Goal: Task Accomplishment & Management: Complete application form

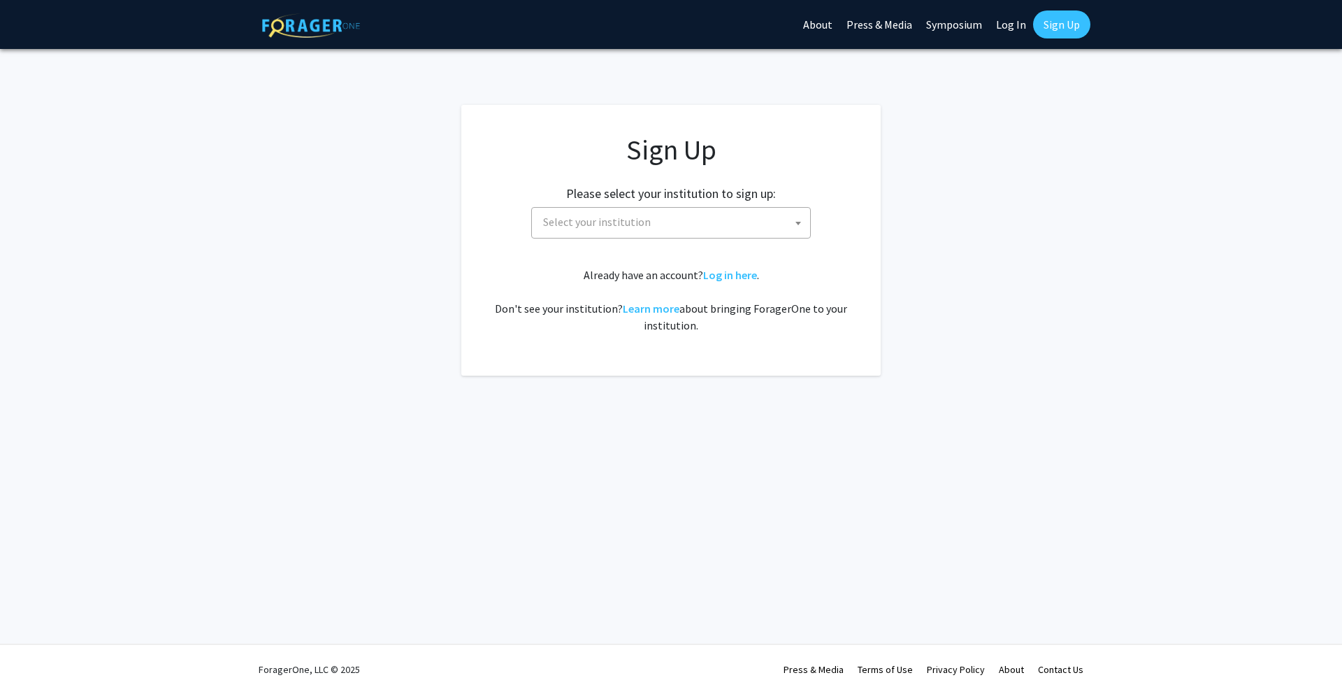
click at [647, 223] on span "Select your institution" at bounding box center [674, 222] width 273 height 29
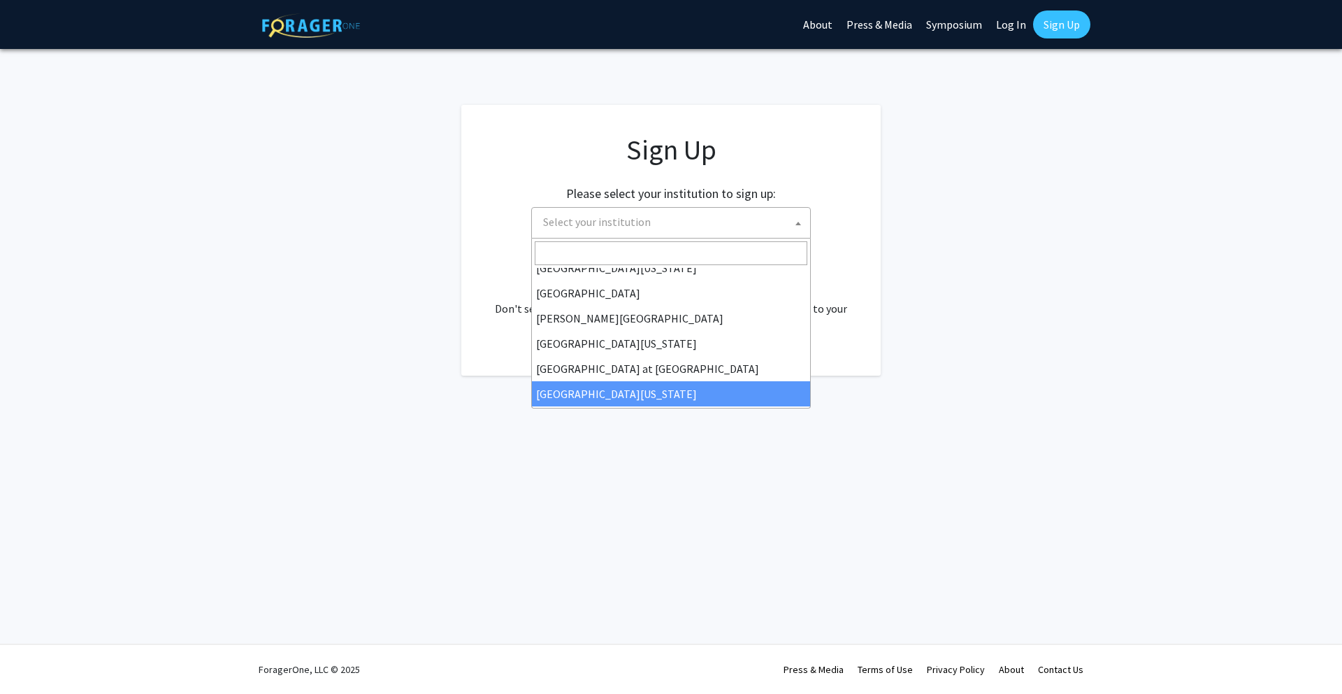
scroll to position [433, 0]
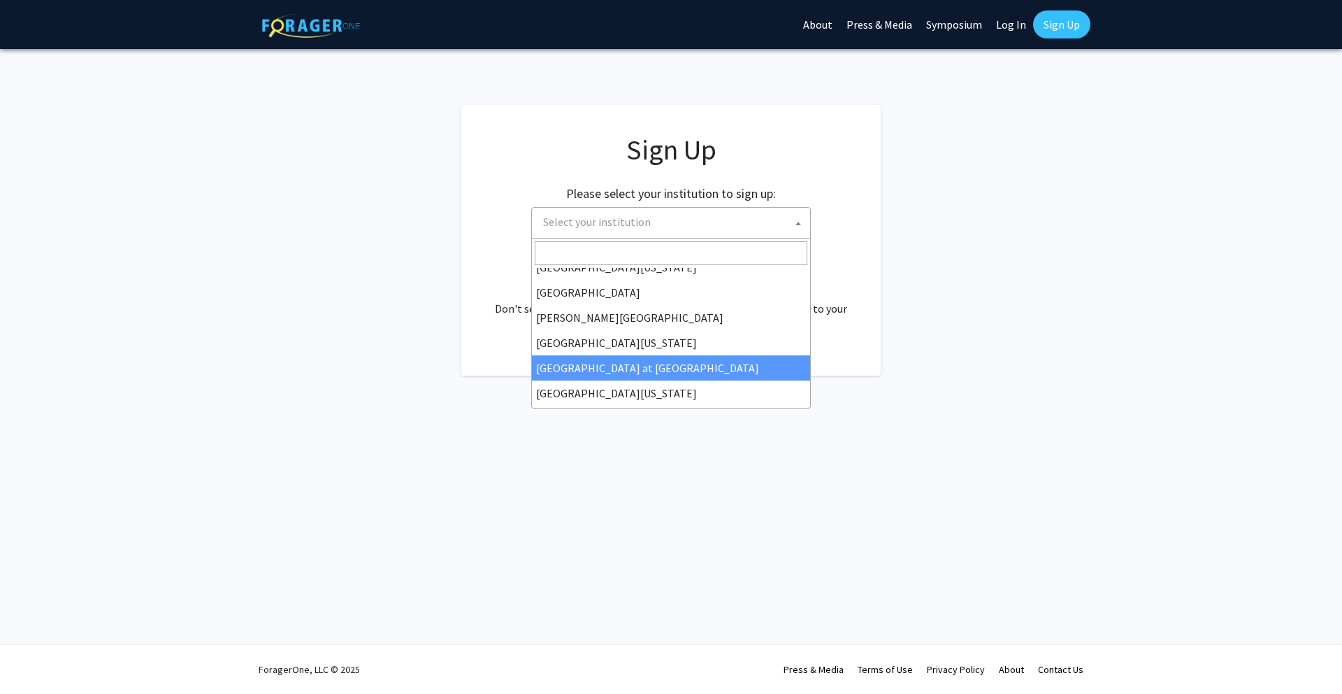
select select "18"
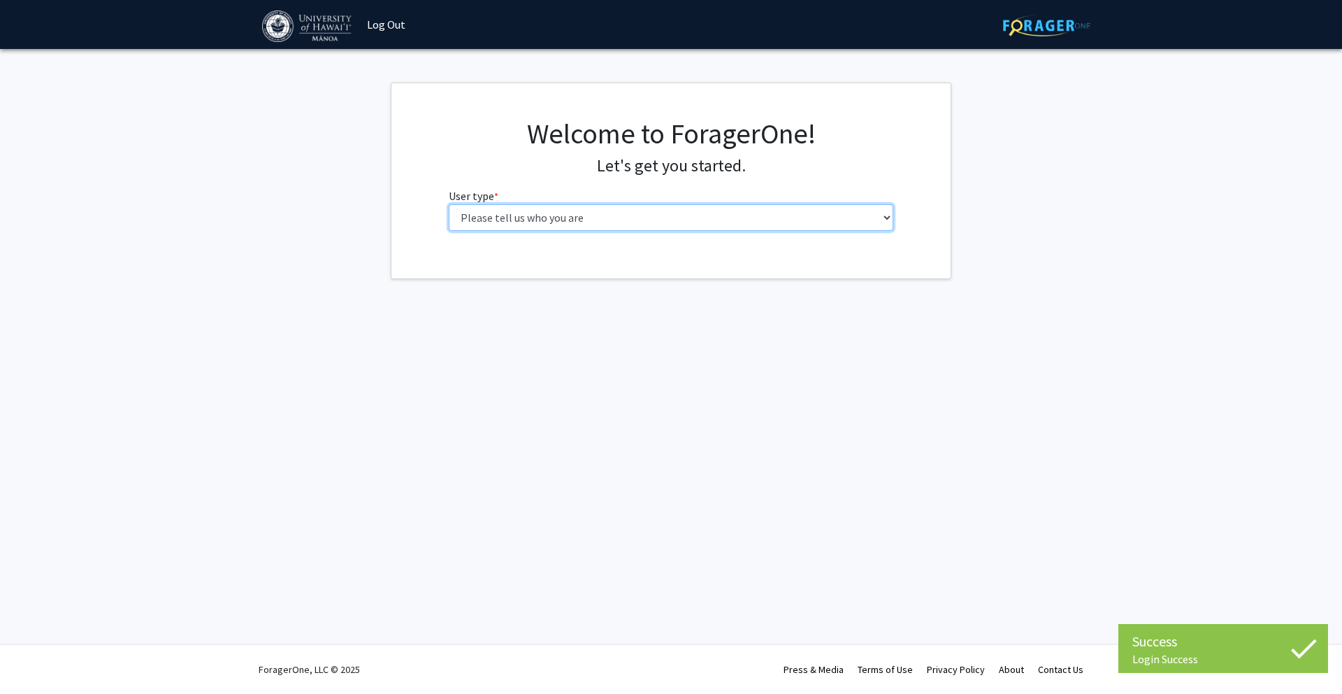
click at [628, 220] on select "Please tell us who you are Undergraduate Student Master's Student Doctoral Cand…" at bounding box center [671, 217] width 445 height 27
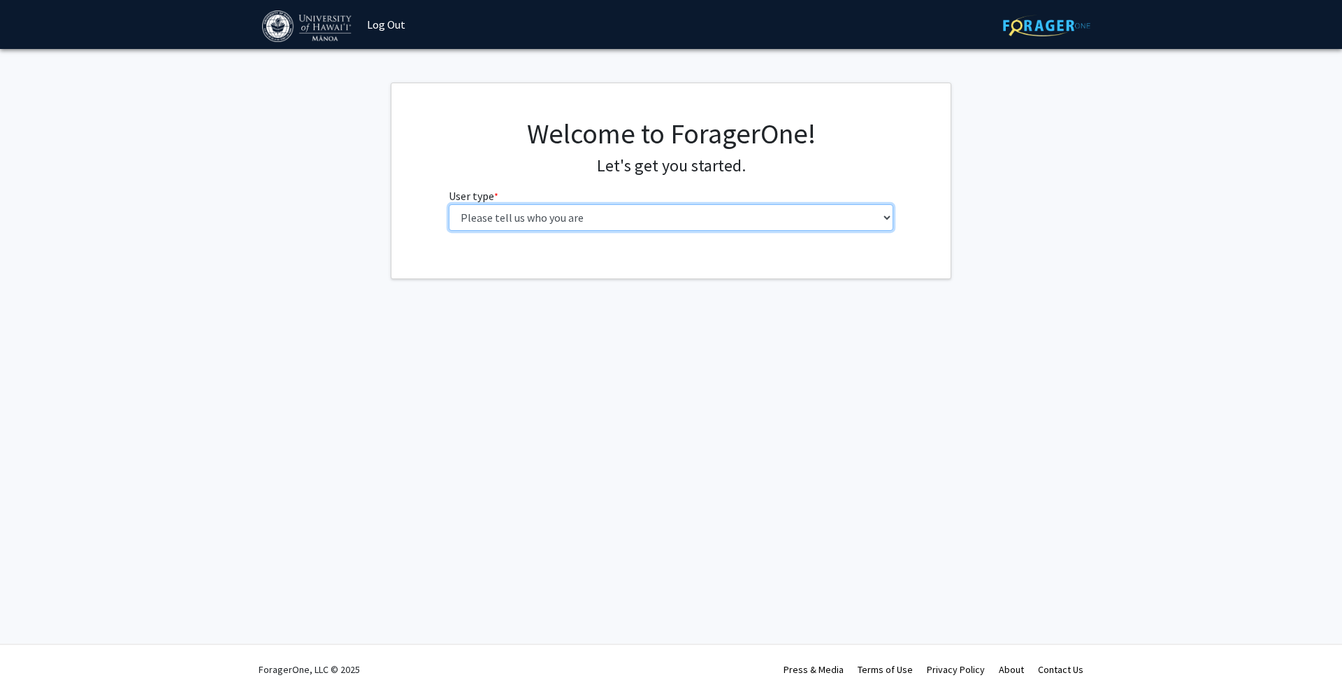
select select "1: undergrad"
click at [449, 204] on select "Please tell us who you are Undergraduate Student Master's Student Doctoral Cand…" at bounding box center [671, 217] width 445 height 27
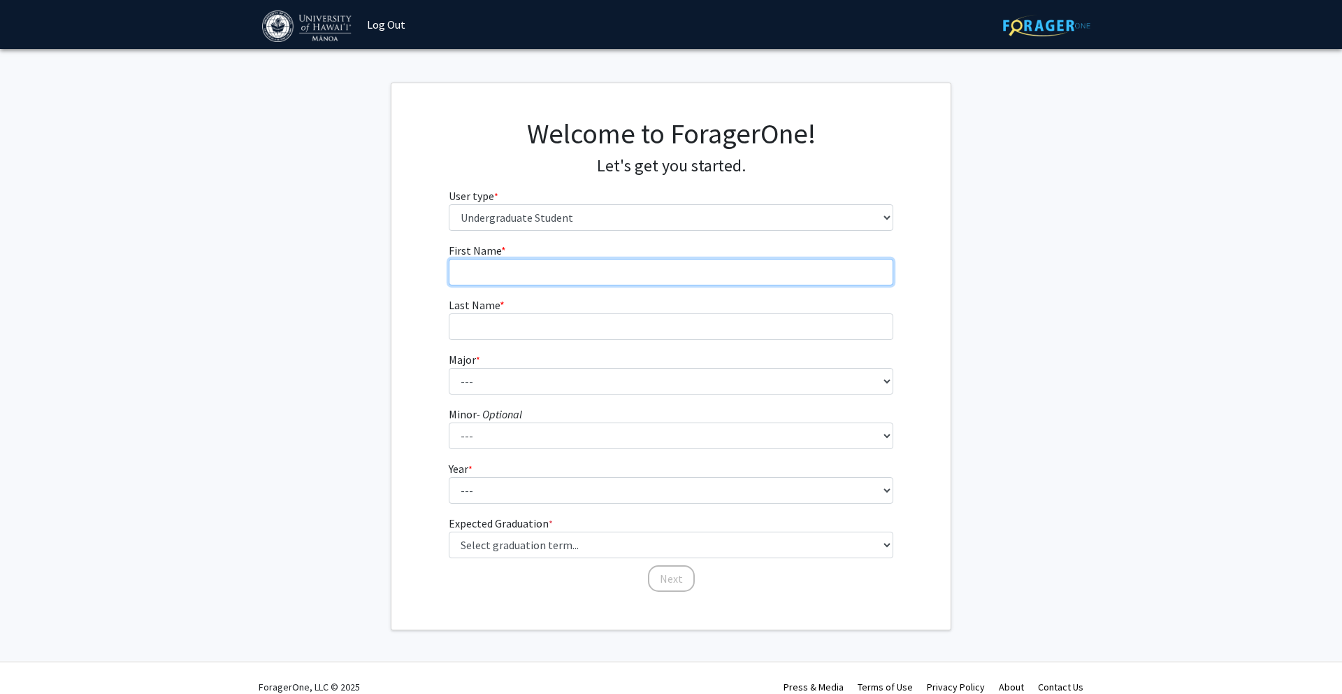
click at [584, 268] on input "First Name * required" at bounding box center [671, 272] width 445 height 27
type input "[PERSON_NAME]"
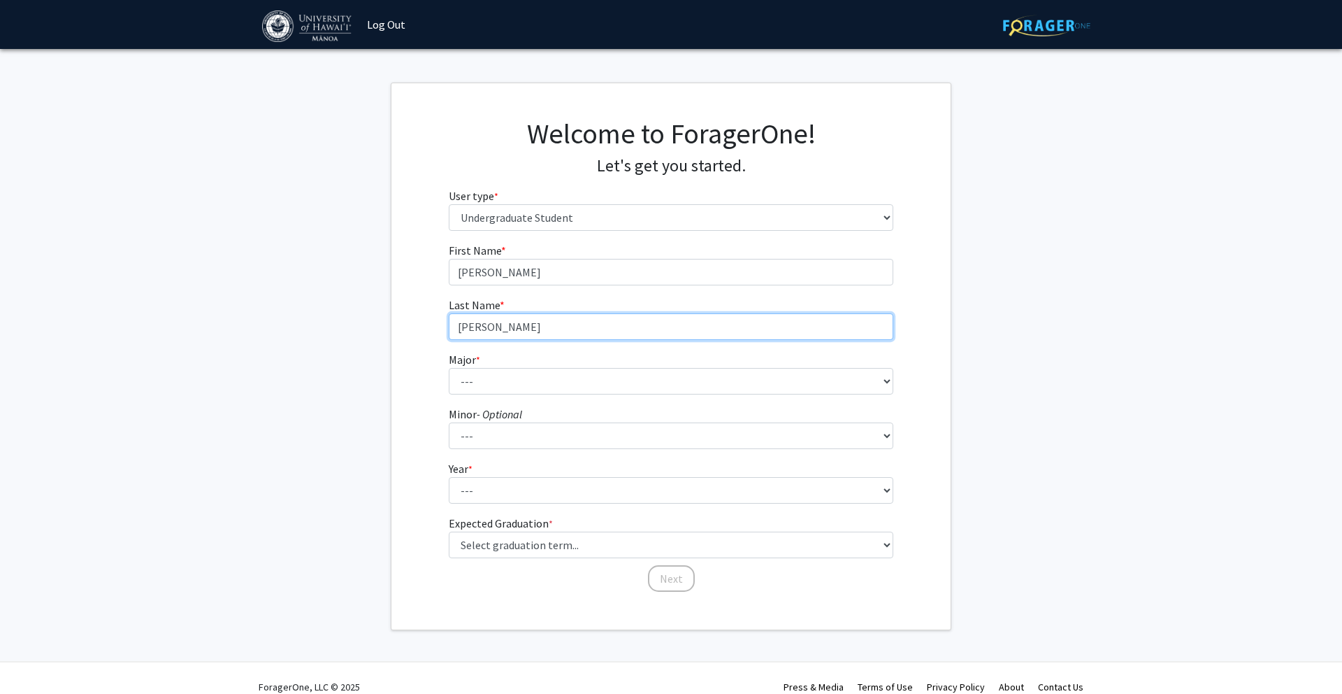
type input "[PERSON_NAME]"
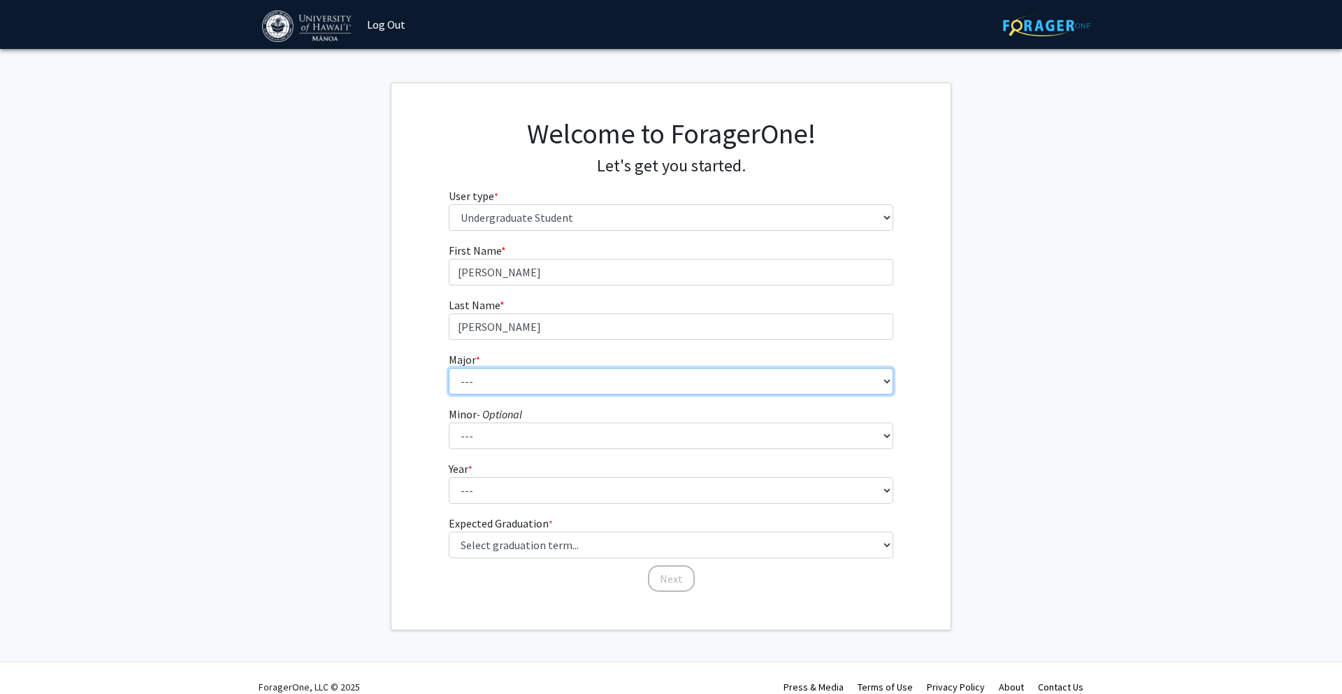
click at [614, 375] on select "--- Accounting American Studies Animal Sciences Anthropology Art Art History As…" at bounding box center [671, 381] width 445 height 27
select select "75: 1457"
click at [449, 368] on select "--- Accounting American Studies Animal Sciences Anthropology Art Art History As…" at bounding box center [671, 381] width 445 height 27
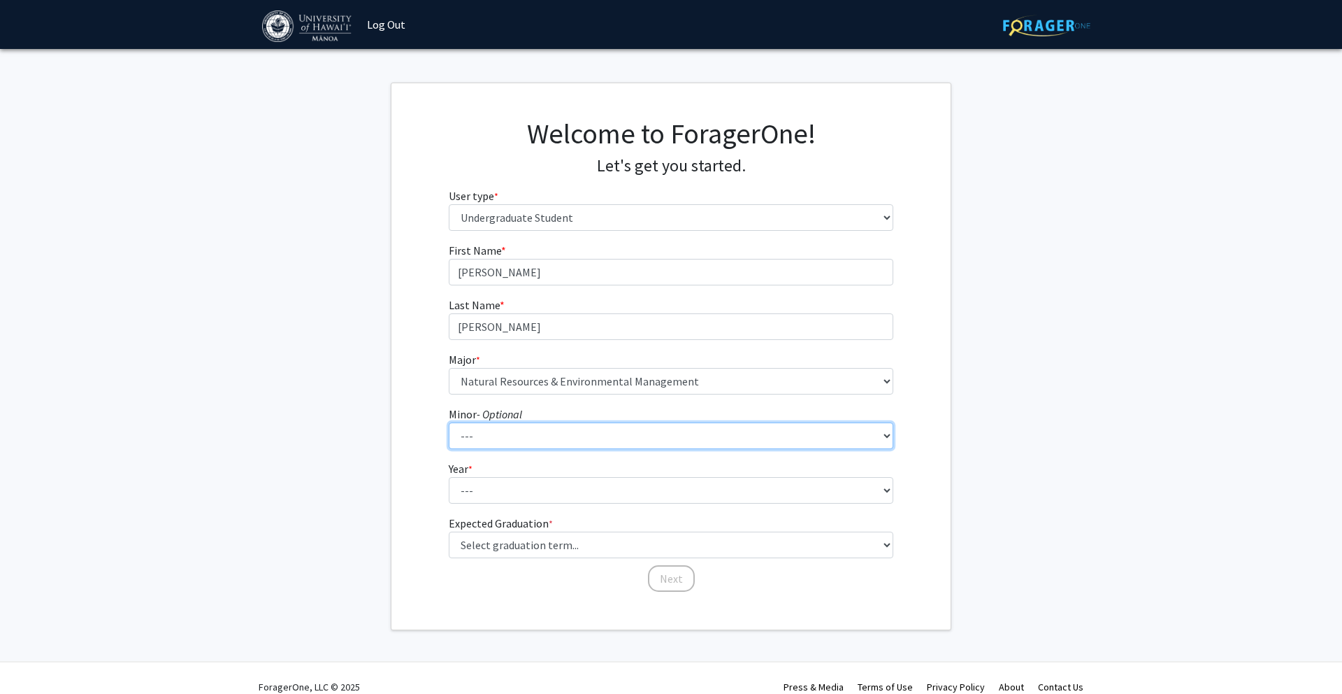
click at [541, 431] on select "--- American Studies Anthropology Art Art History Asian Studies Astronomy Astro…" at bounding box center [671, 435] width 445 height 27
click at [449, 422] on select "--- American Studies Anthropology Art Art History Asian Studies Astronomy Astro…" at bounding box center [671, 435] width 445 height 27
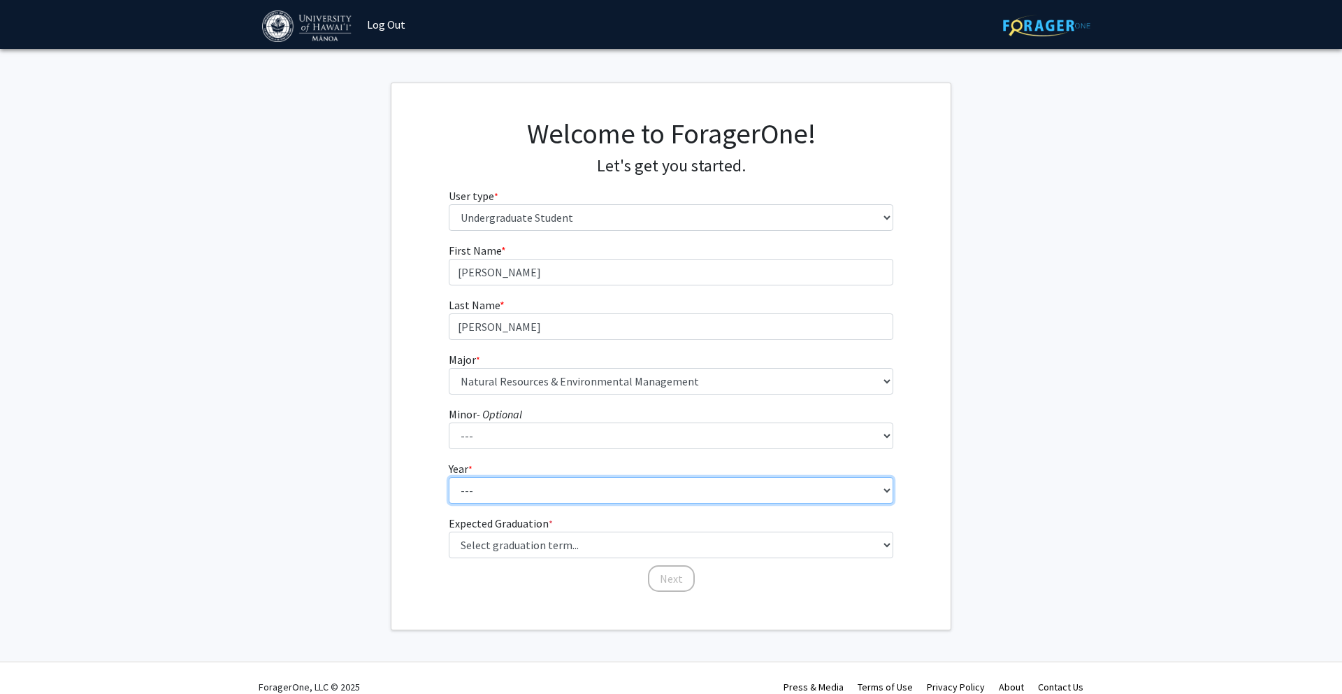
click at [515, 489] on select "--- First-year Sophomore Junior Senior Postbaccalaureate Certificate" at bounding box center [671, 490] width 445 height 27
select select "3: junior"
click at [449, 477] on select "--- First-year Sophomore Junior Senior Postbaccalaureate Certificate" at bounding box center [671, 490] width 445 height 27
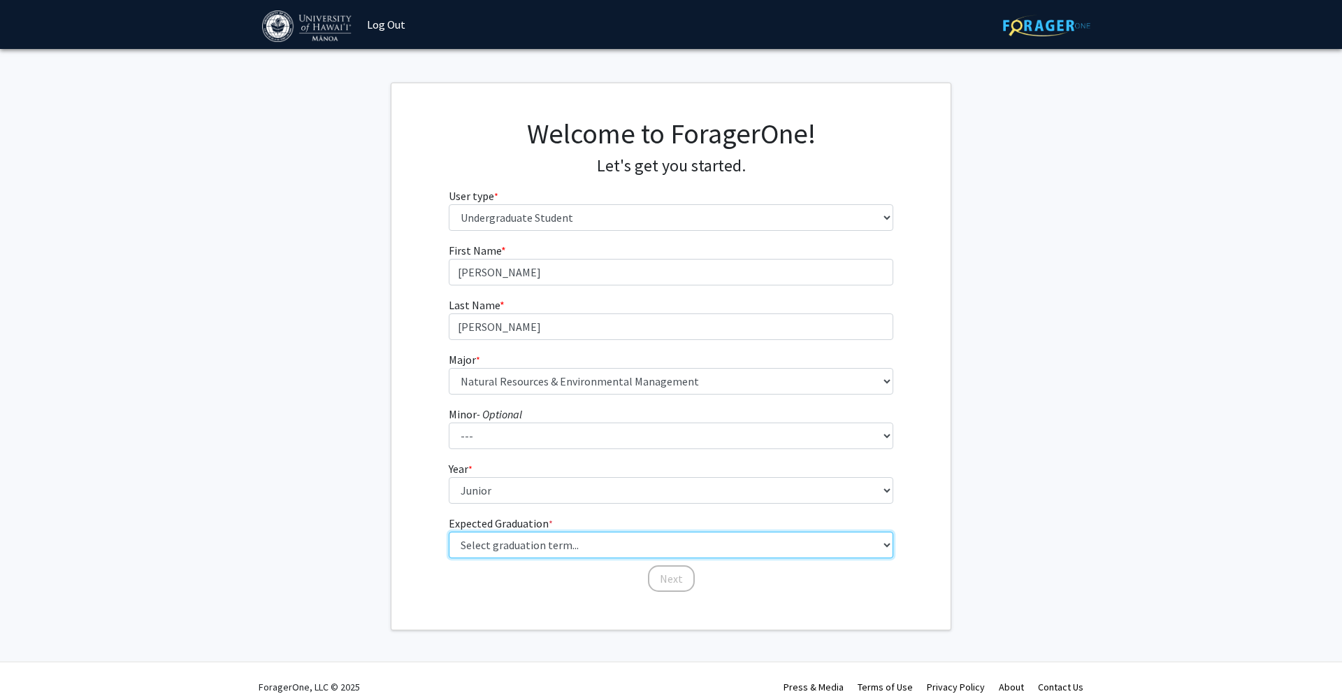
click at [524, 544] on select "Select graduation term... Spring 2025 Summer 2025 Fall 2025 Winter 2025 Spring …" at bounding box center [671, 544] width 445 height 27
select select "7: fall_2026"
click at [449, 531] on select "Select graduation term... Spring 2025 Summer 2025 Fall 2025 Winter 2025 Spring …" at bounding box center [671, 544] width 445 height 27
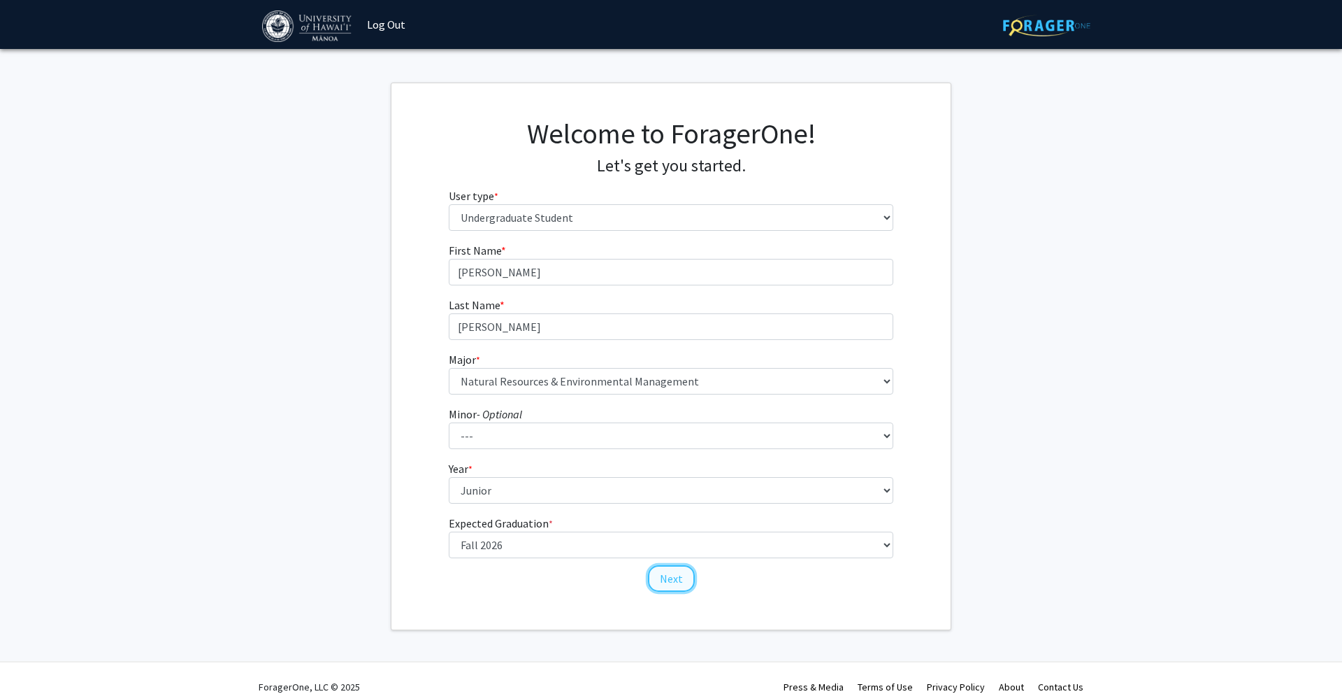
click at [678, 575] on button "Next" at bounding box center [671, 578] width 47 height 27
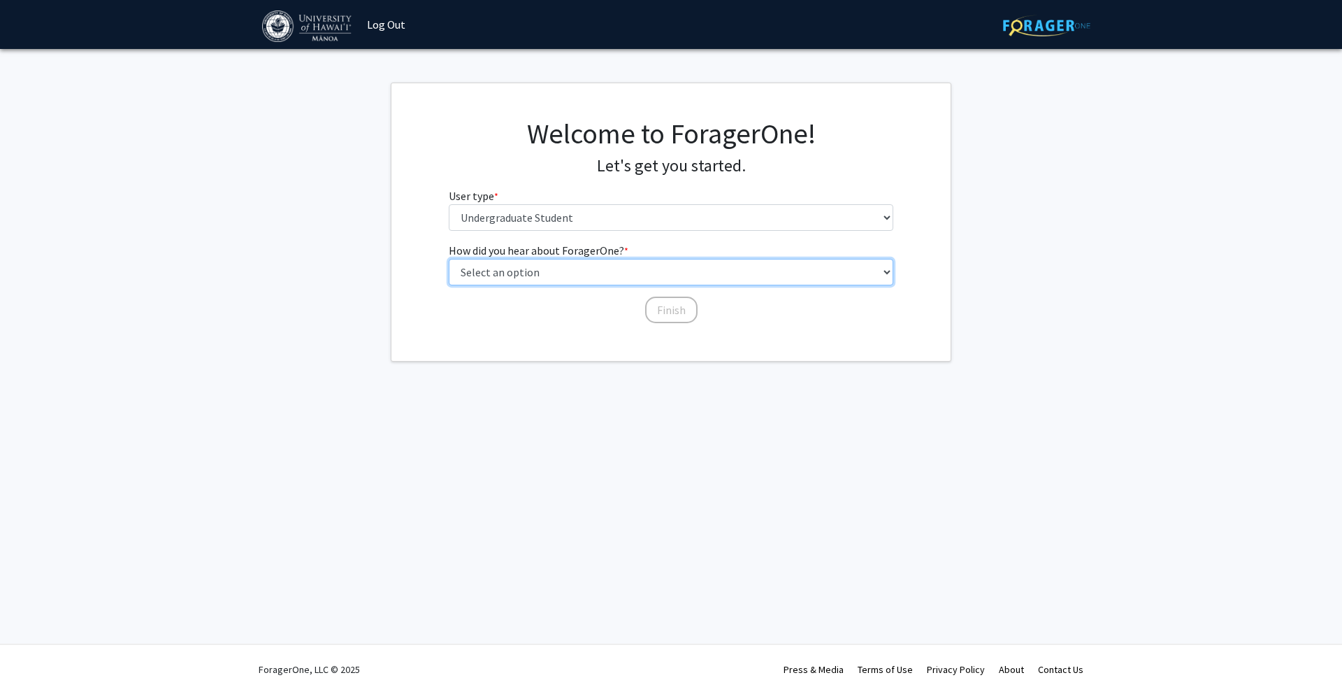
click at [597, 276] on select "Select an option Peer/student recommendation Faculty/staff recommendation Unive…" at bounding box center [671, 272] width 445 height 27
select select "2: faculty_recommendation"
click at [449, 259] on select "Select an option Peer/student recommendation Faculty/staff recommendation Unive…" at bounding box center [671, 272] width 445 height 27
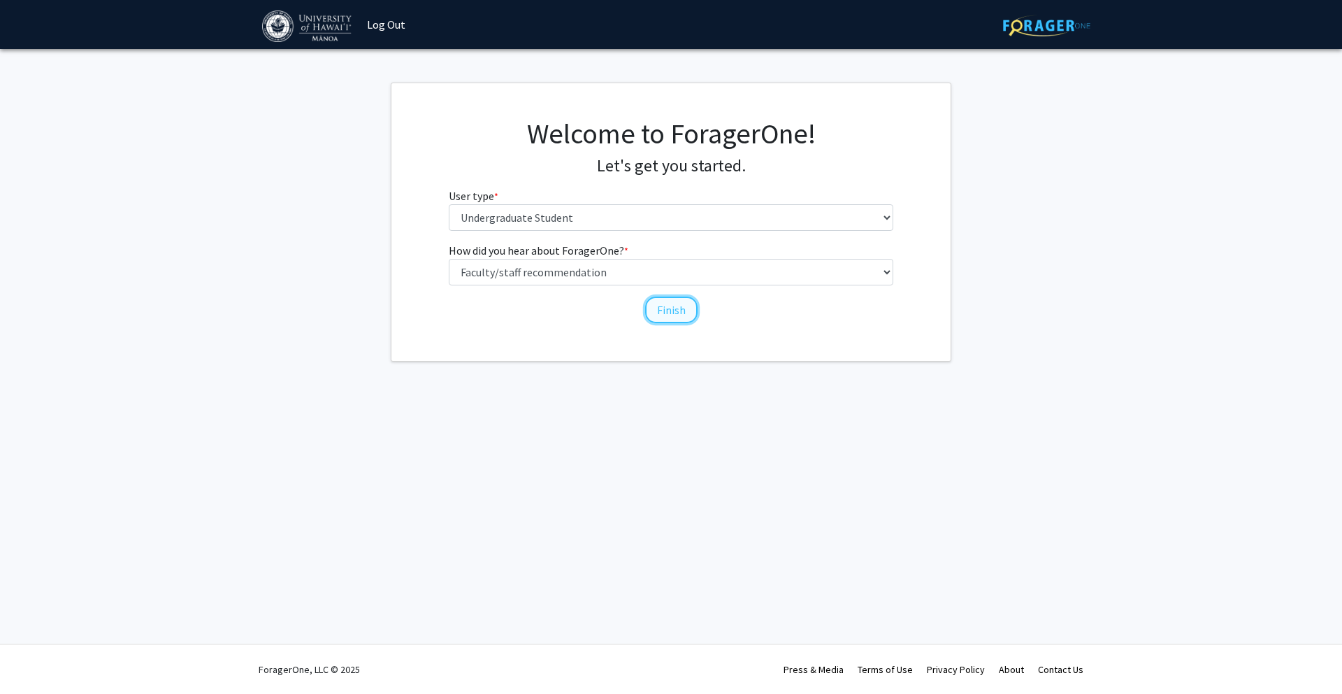
click at [676, 310] on button "Finish" at bounding box center [671, 309] width 52 height 27
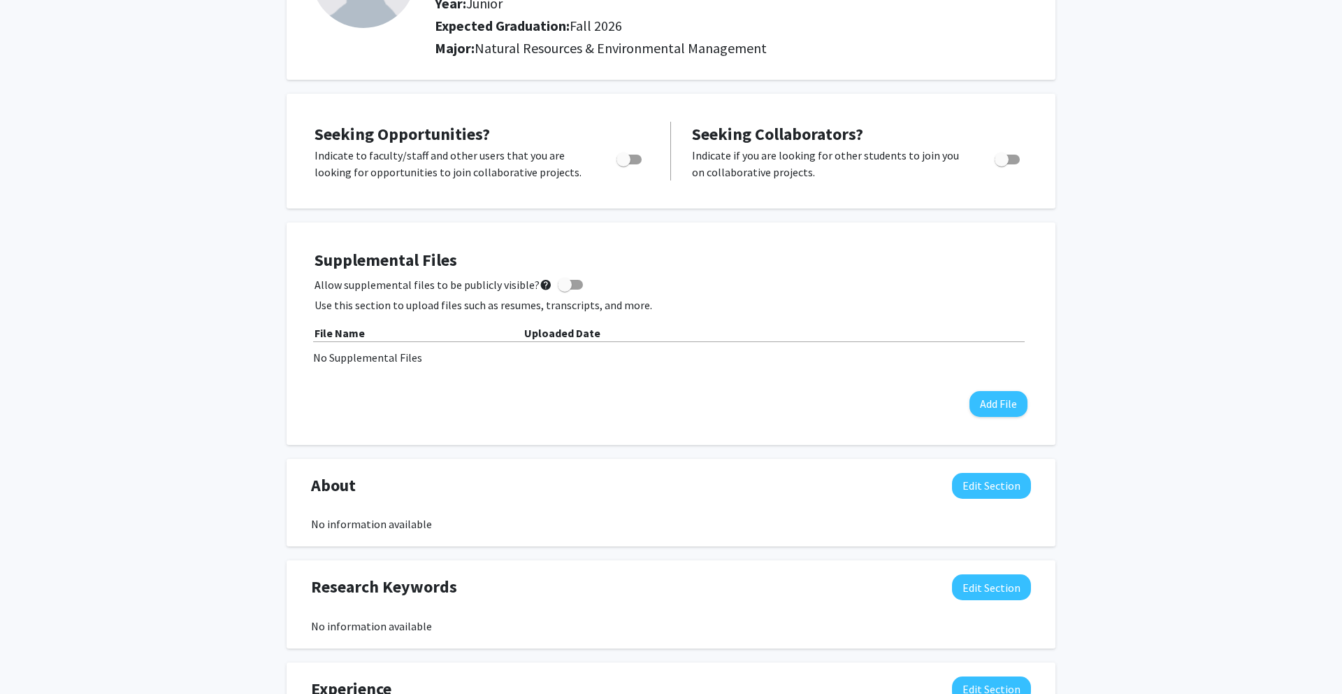
scroll to position [162, 0]
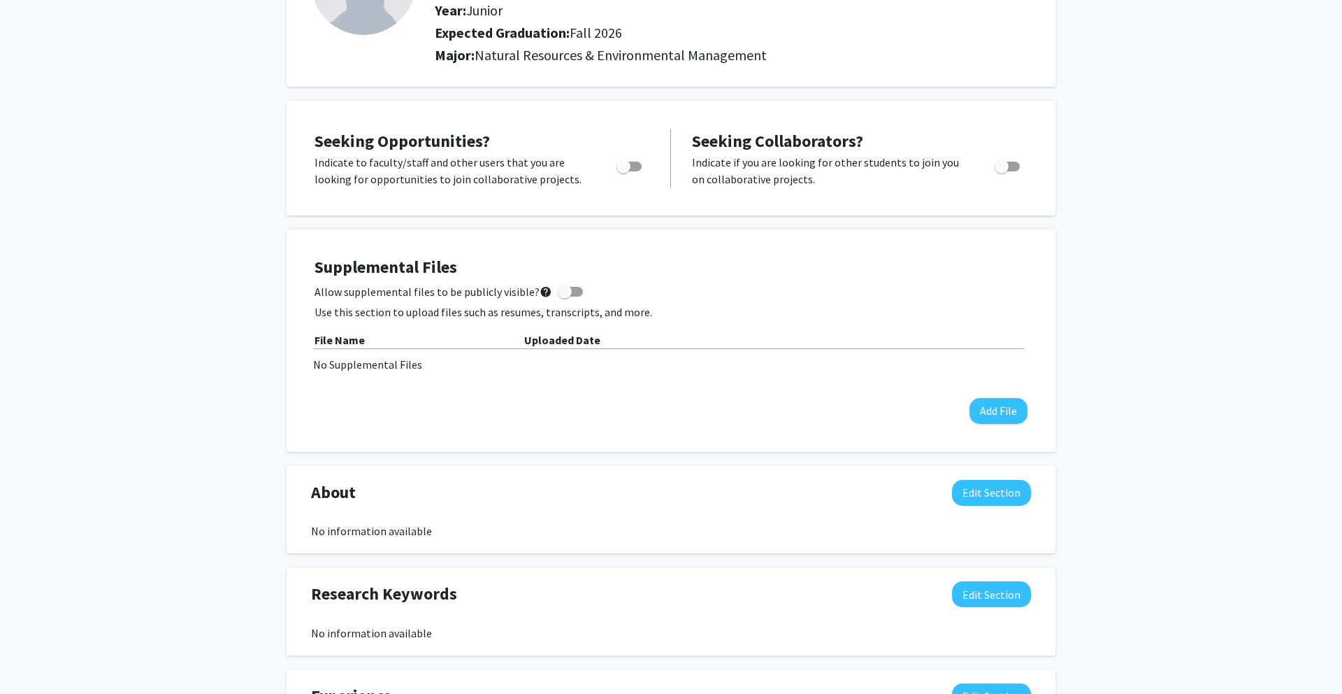
click at [568, 292] on span at bounding box center [570, 292] width 25 height 10
click at [565, 296] on input "Allow supplemental files to be publicly visible? help" at bounding box center [564, 296] width 1 height 1
click at [569, 293] on span at bounding box center [576, 292] width 14 height 14
click at [564, 296] on input "Allow supplemental files to be publicly visible? help" at bounding box center [564, 296] width 1 height 1
checkbox input "false"
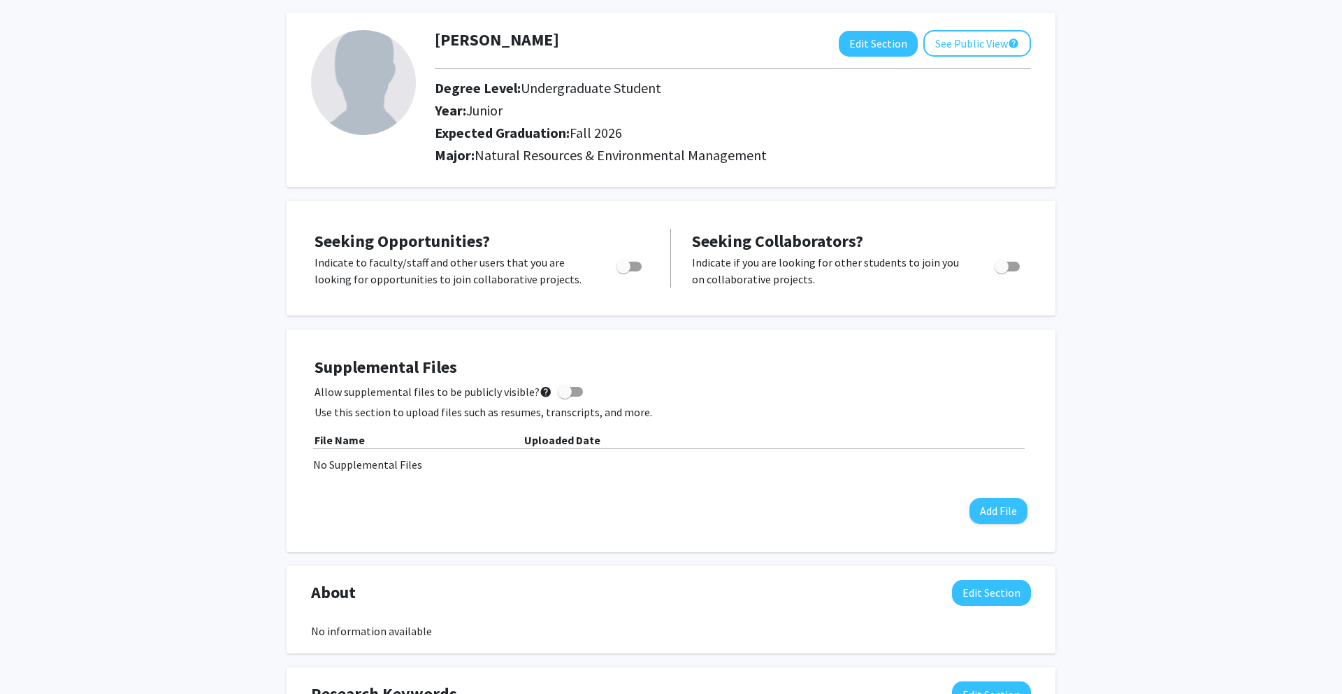
scroll to position [59, 0]
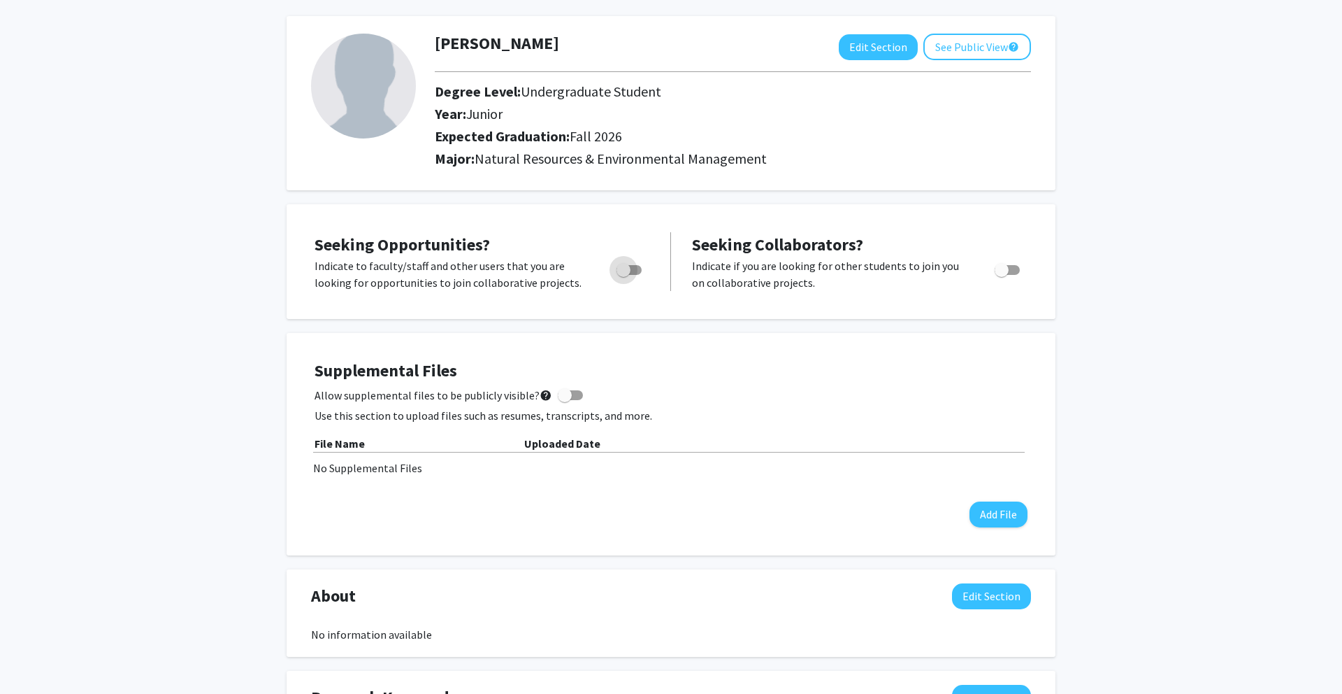
click at [633, 268] on span "Toggle" at bounding box center [629, 270] width 25 height 10
click at [624, 275] on input "Are you actively seeking opportunities?" at bounding box center [623, 275] width 1 height 1
checkbox input "true"
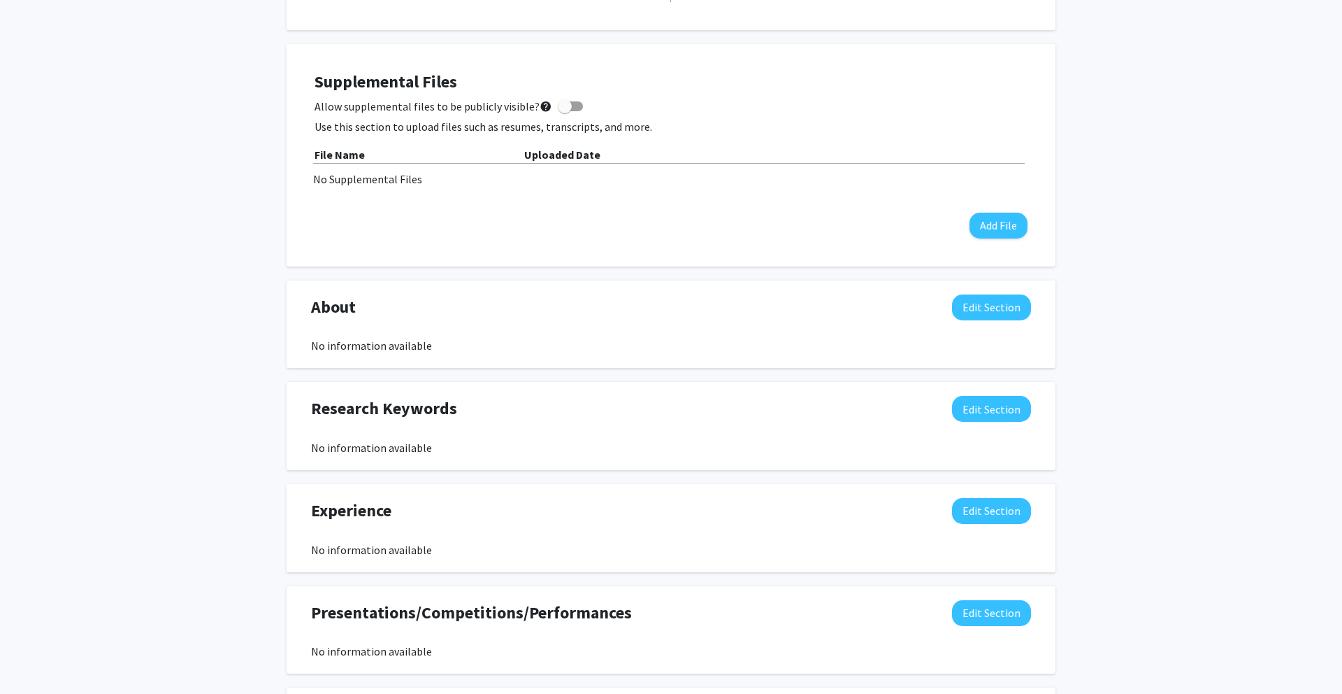
scroll to position [0, 0]
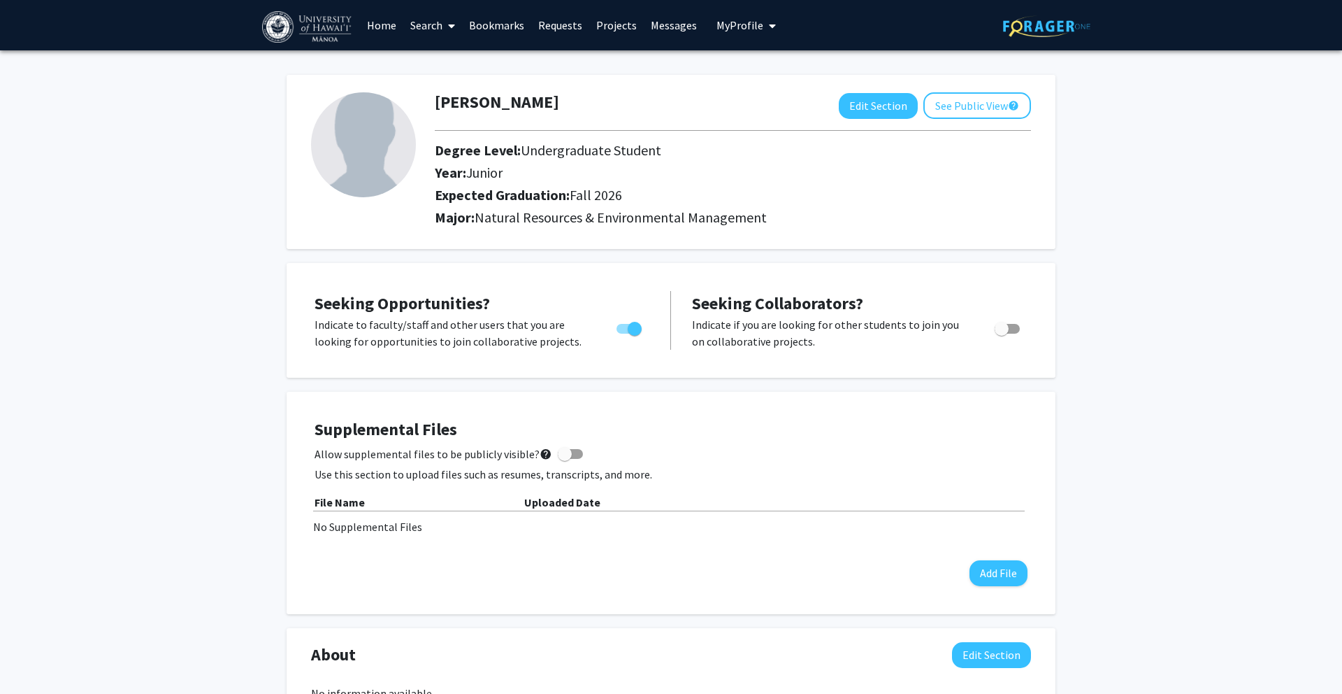
click at [381, 20] on link "Home" at bounding box center [381, 25] width 43 height 49
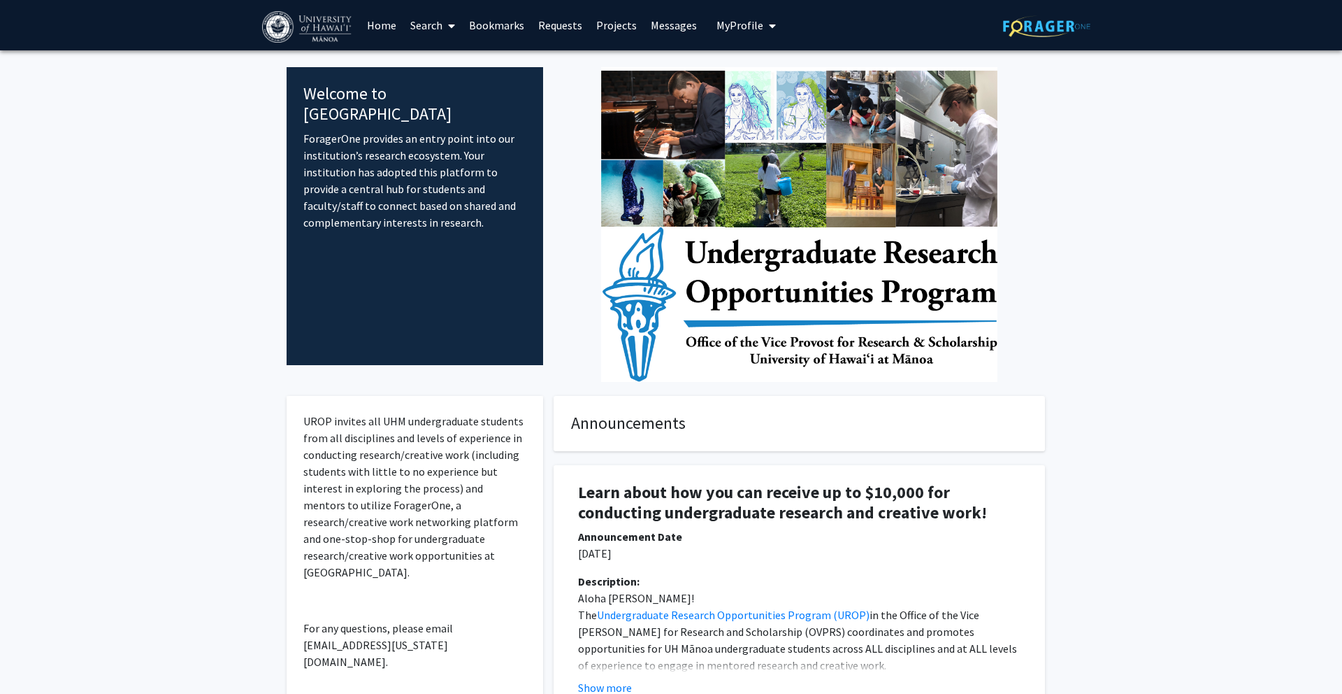
click at [418, 22] on link "Search" at bounding box center [432, 25] width 59 height 49
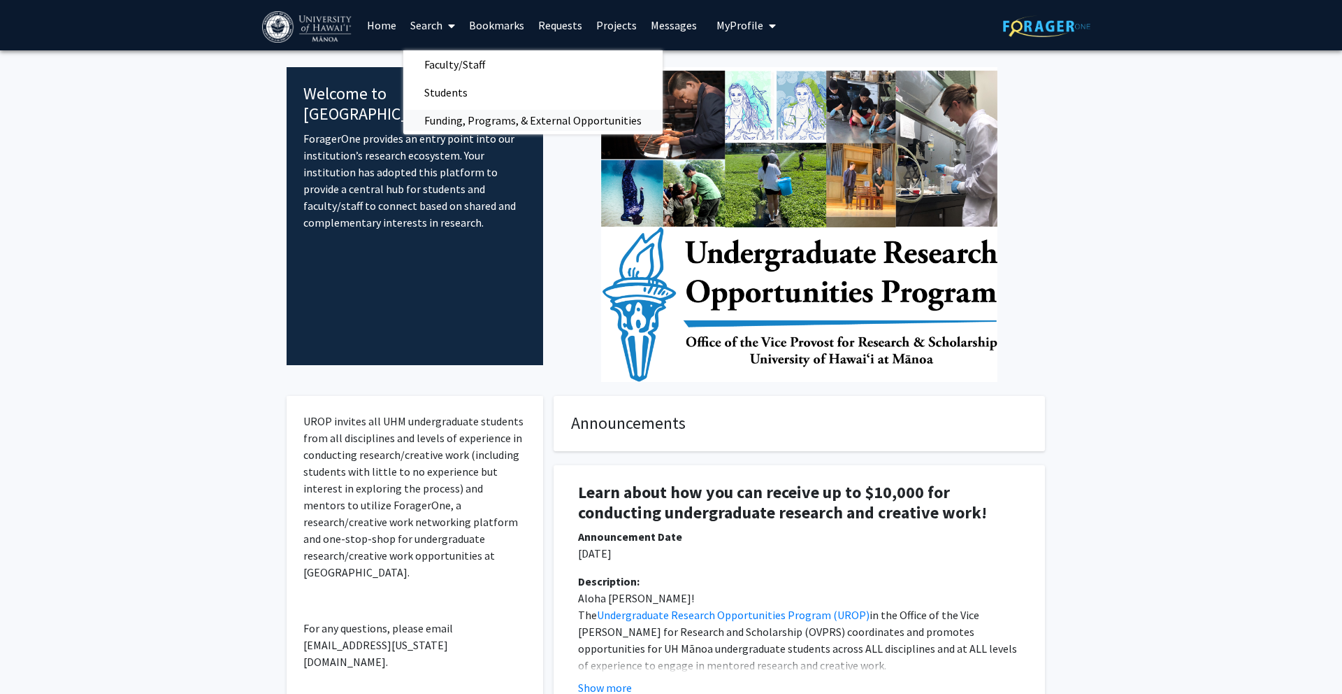
click at [546, 127] on span "Funding, Programs, & External Opportunities" at bounding box center [532, 120] width 259 height 28
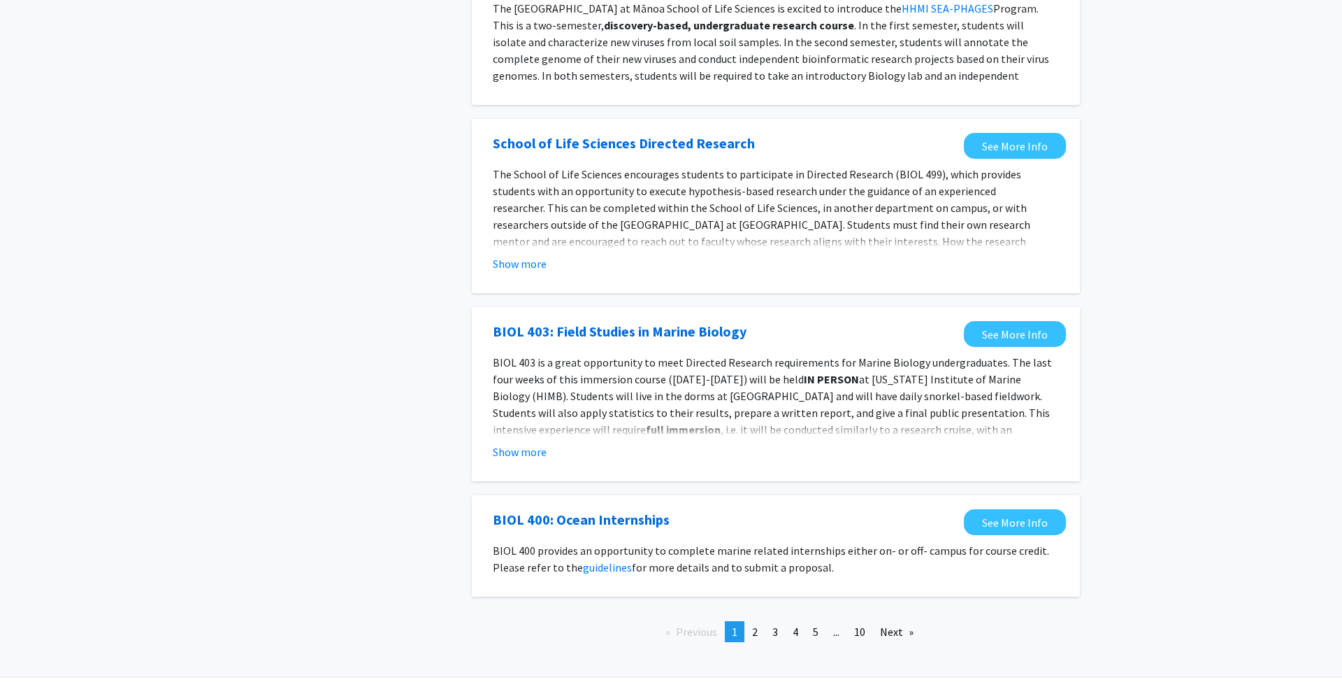
scroll to position [1304, 0]
click at [757, 624] on span "2" at bounding box center [755, 631] width 6 height 14
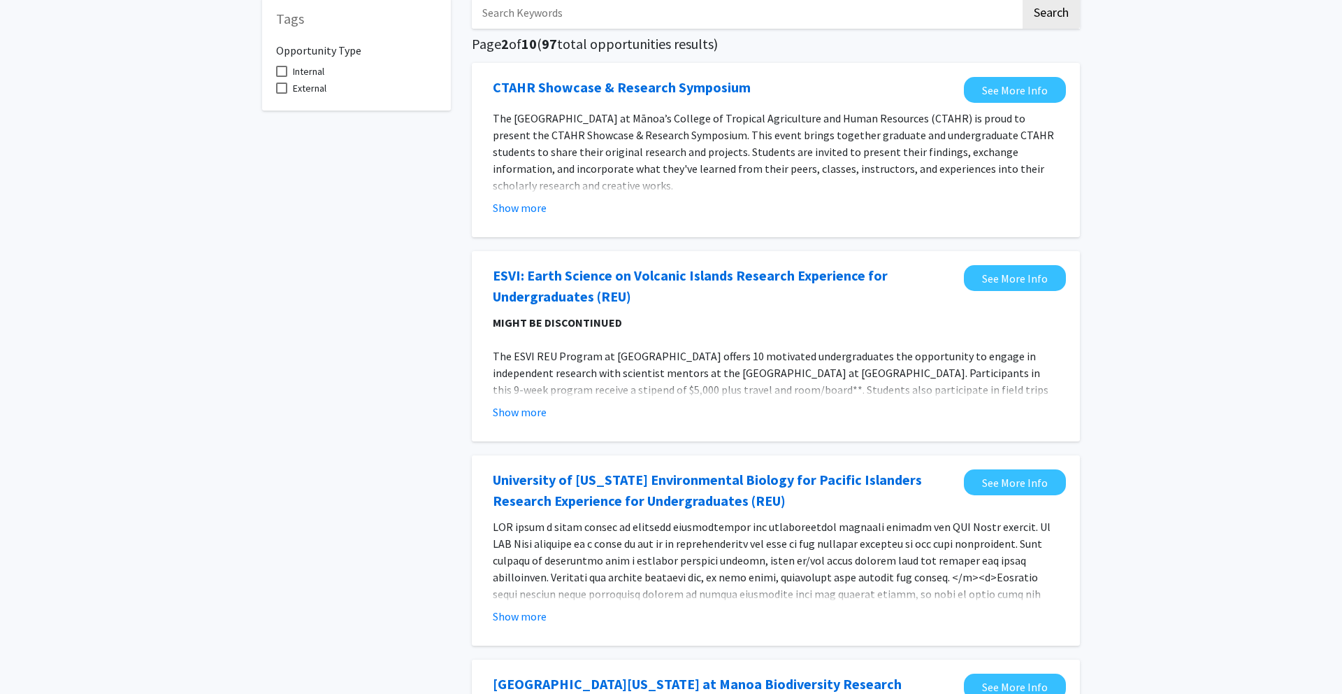
scroll to position [82, 0]
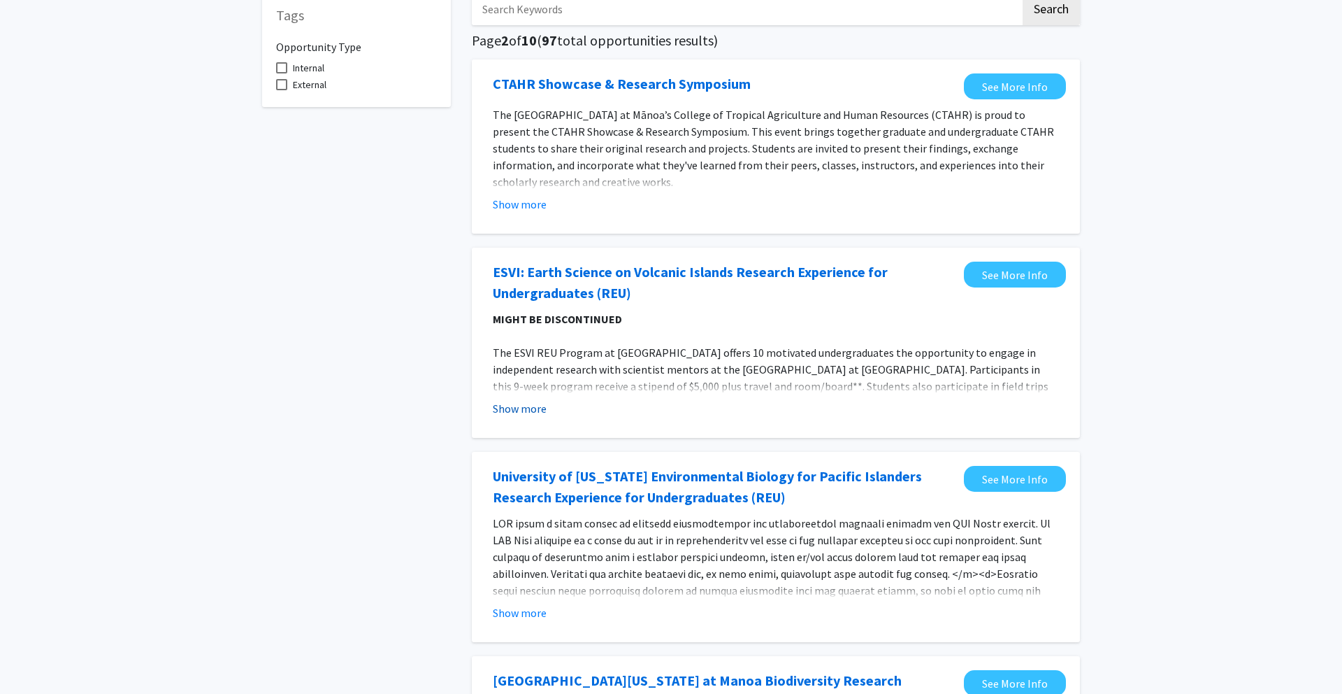
click at [508, 408] on button "Show more" at bounding box center [520, 408] width 54 height 17
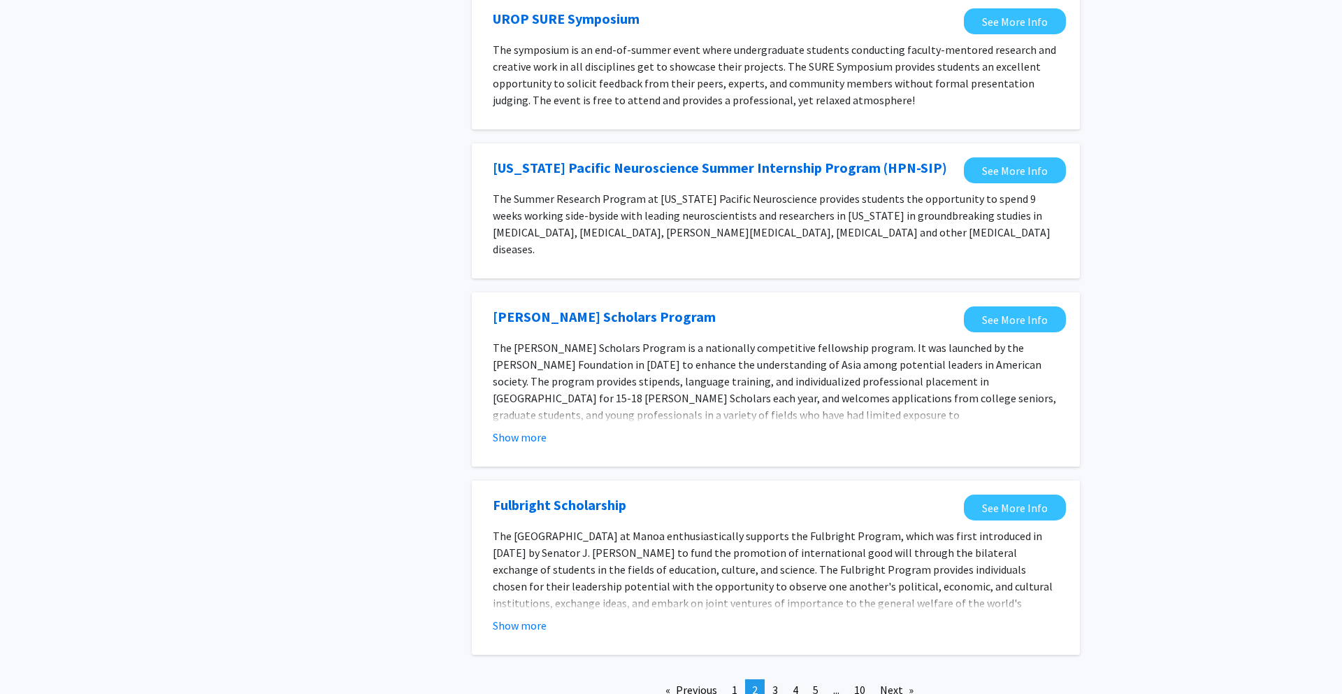
scroll to position [1444, 0]
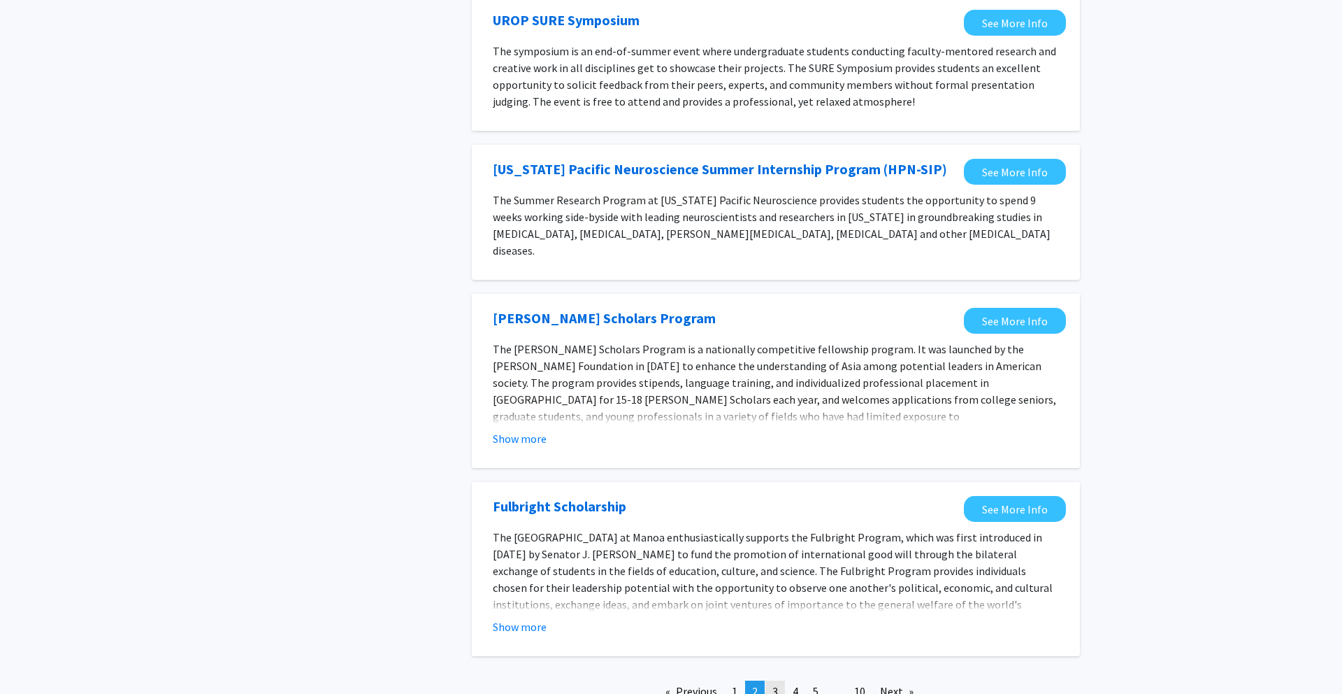
click at [775, 684] on span "3" at bounding box center [776, 691] width 6 height 14
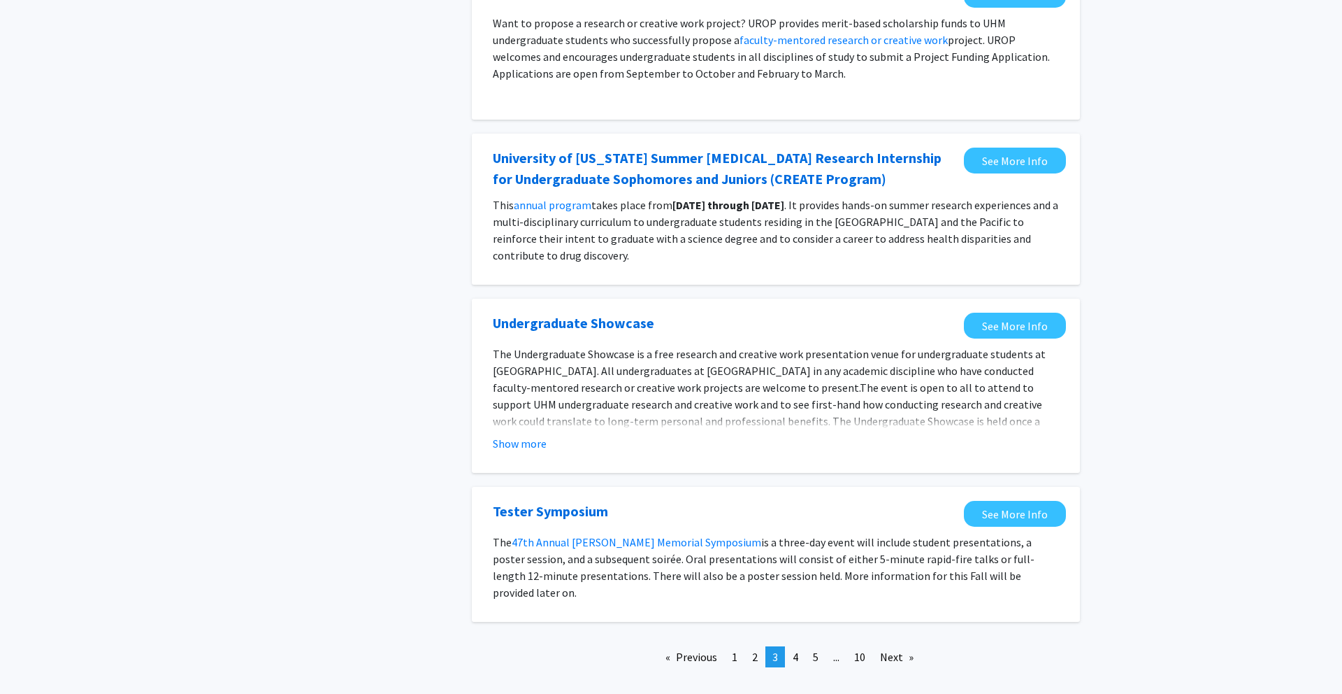
scroll to position [1258, 0]
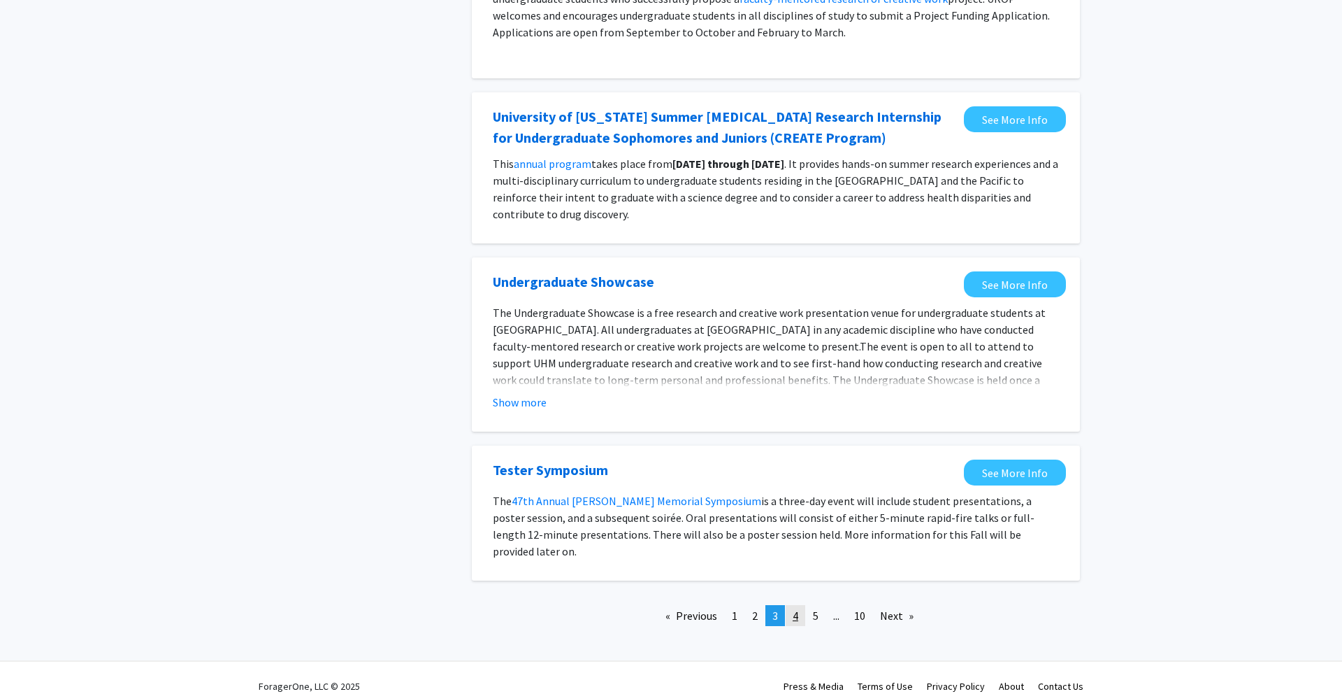
click at [795, 608] on span "4" at bounding box center [796, 615] width 6 height 14
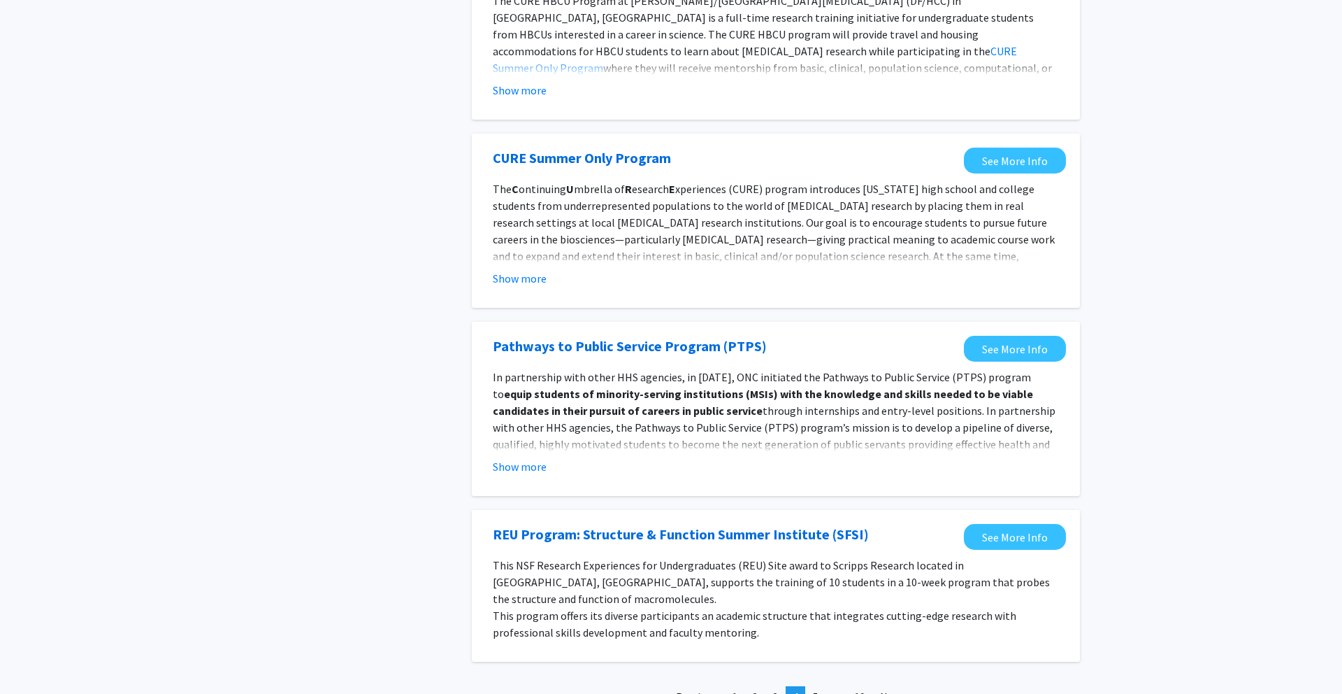
scroll to position [1225, 0]
click at [736, 688] on span "1" at bounding box center [735, 695] width 6 height 14
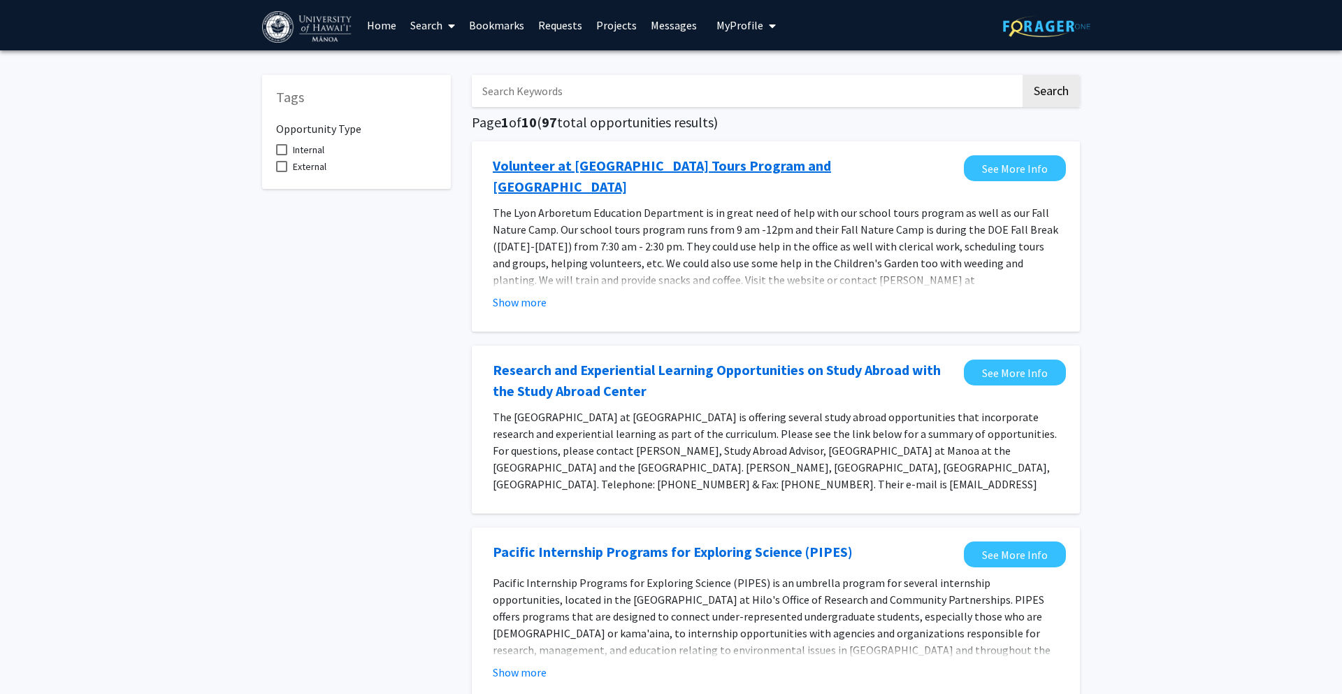
click at [689, 169] on link "Volunteer at [GEOGRAPHIC_DATA] Tours Program and [GEOGRAPHIC_DATA]" at bounding box center [725, 176] width 464 height 42
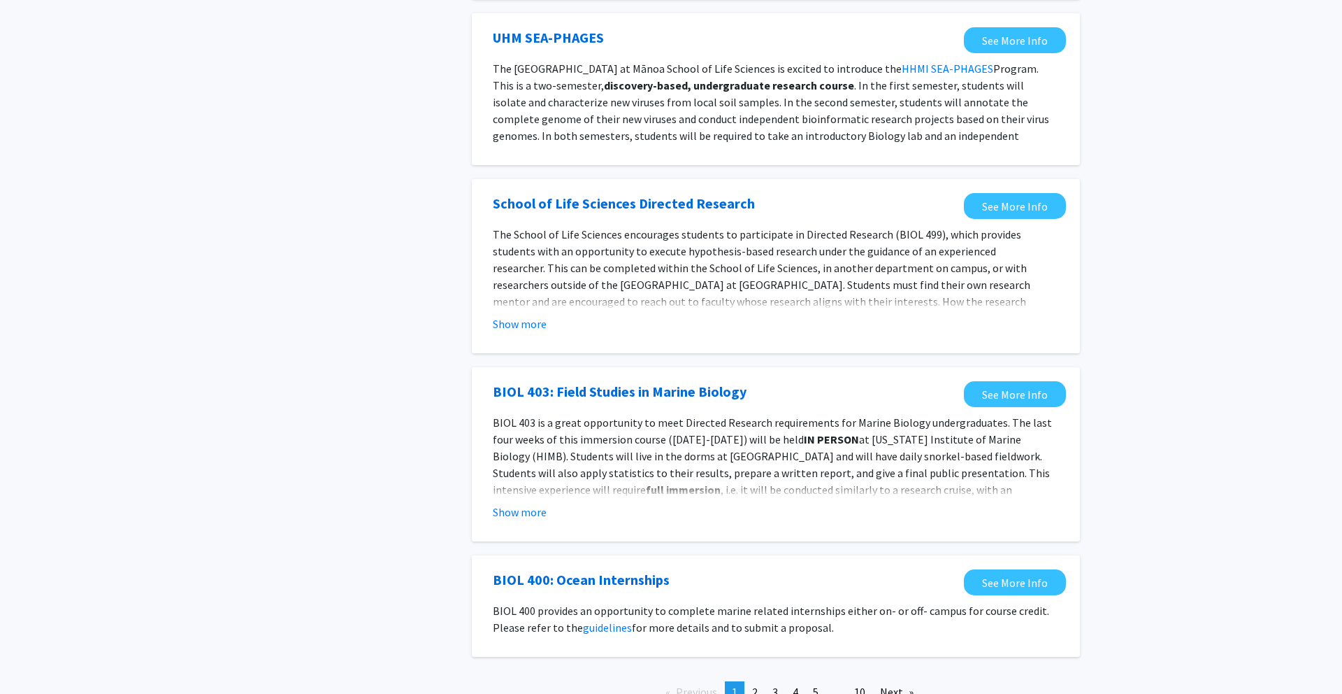
scroll to position [1304, 0]
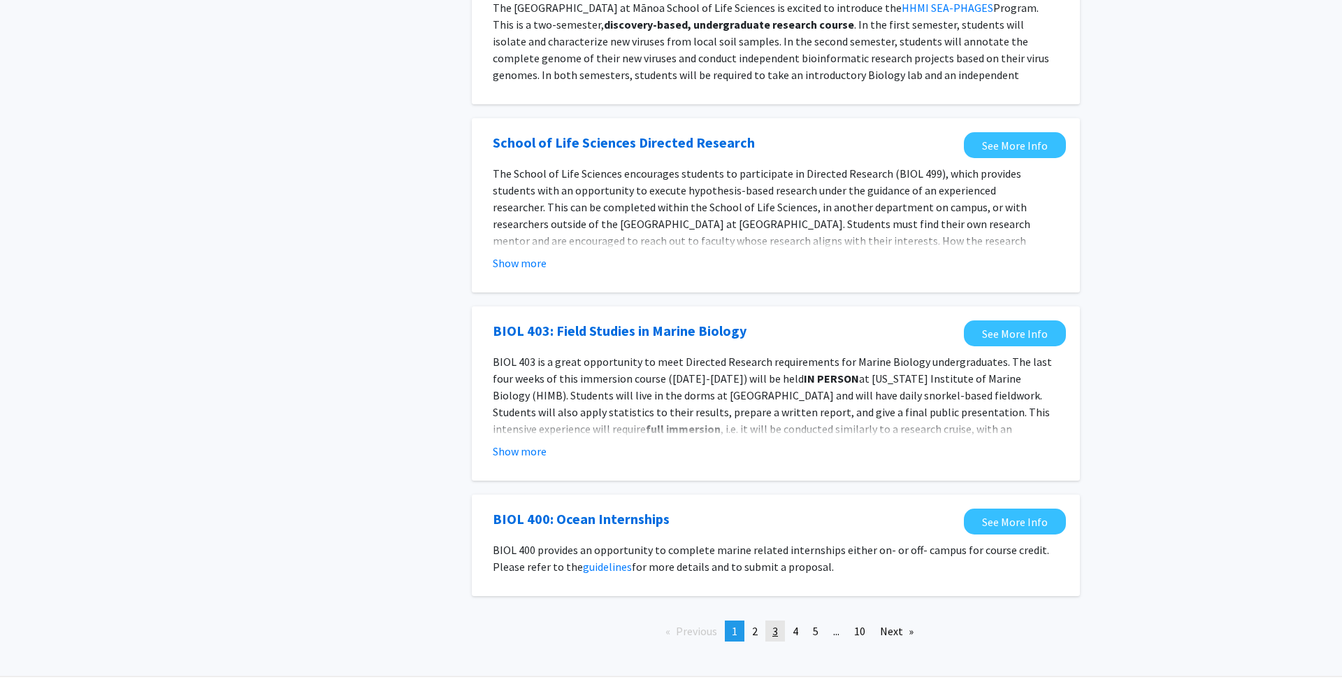
click at [777, 624] on span "3" at bounding box center [776, 631] width 6 height 14
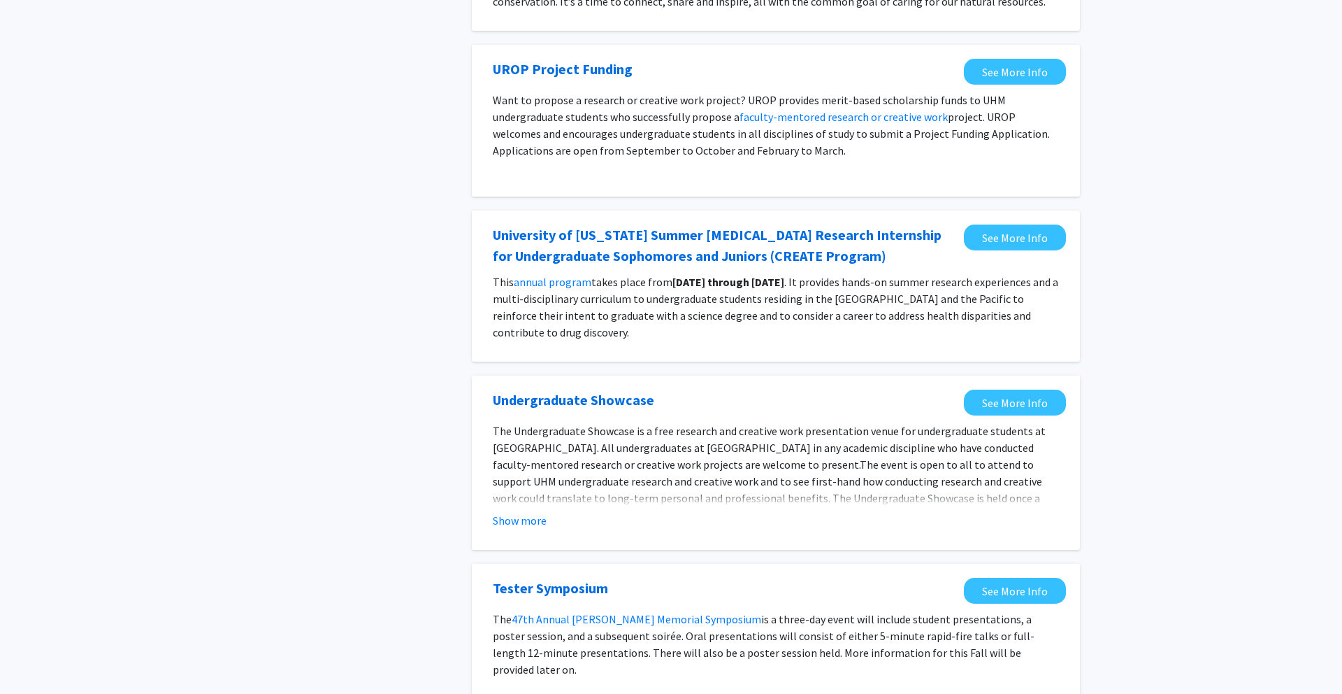
scroll to position [1258, 0]
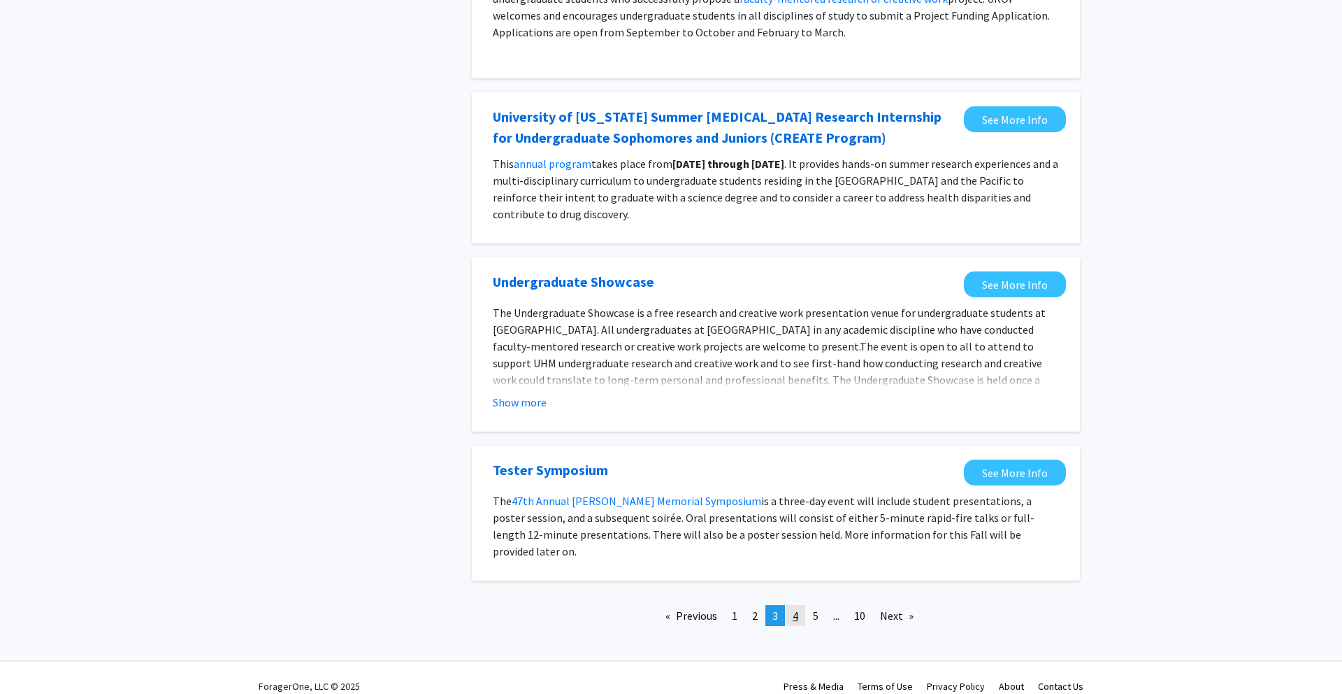
click at [799, 605] on link "page 4" at bounding box center [796, 615] width 20 height 21
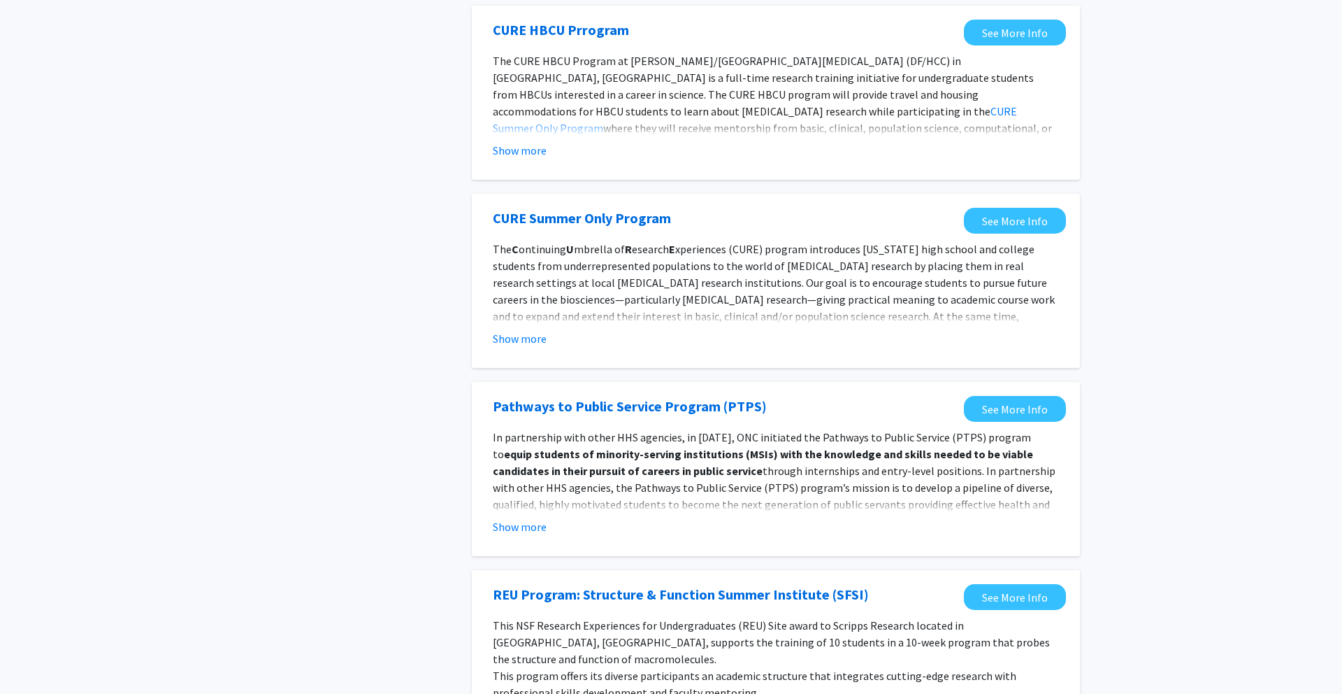
scroll to position [1305, 0]
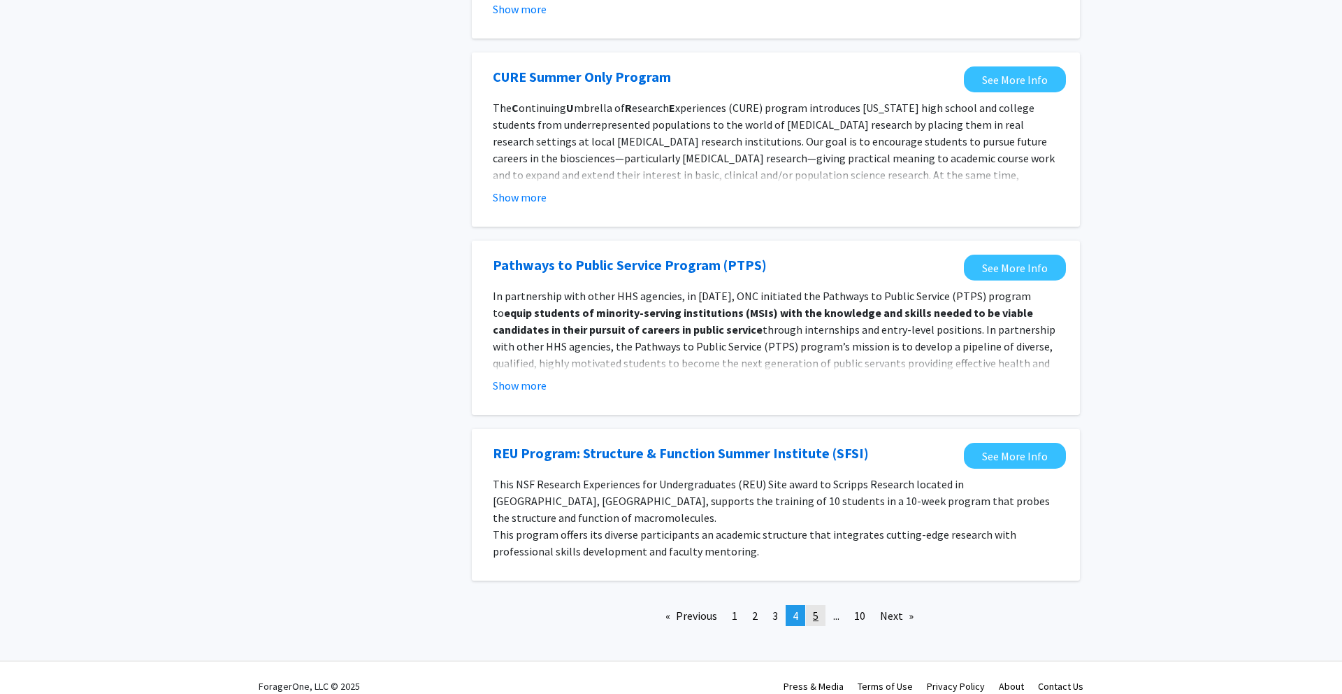
click at [817, 608] on span "5" at bounding box center [816, 615] width 6 height 14
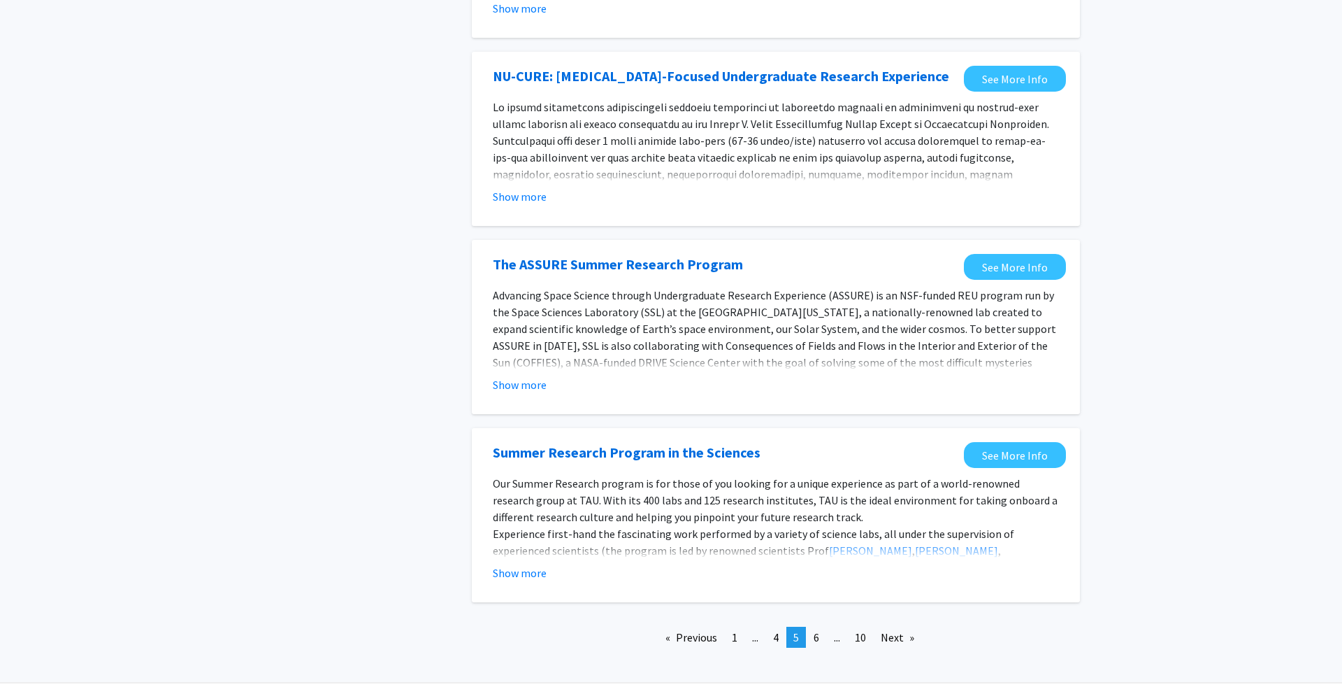
scroll to position [1340, 0]
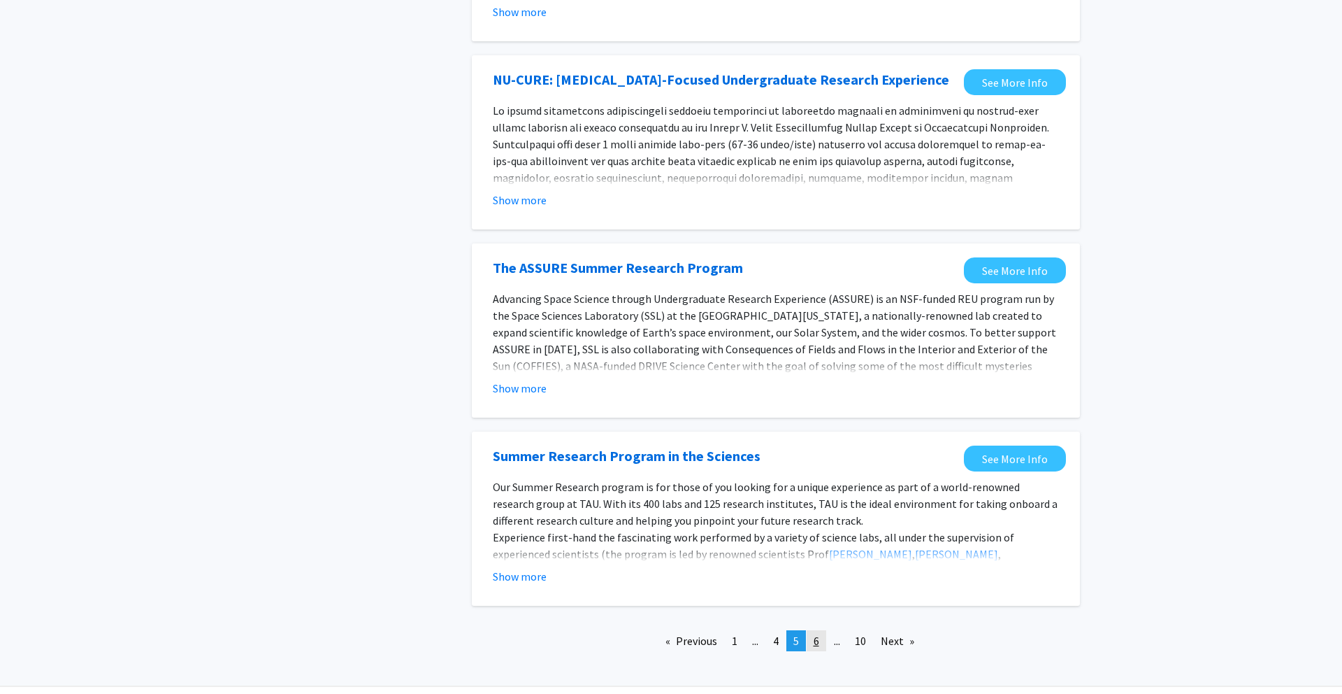
click at [819, 633] on span "6" at bounding box center [817, 640] width 6 height 14
